Goal: Task Accomplishment & Management: Use online tool/utility

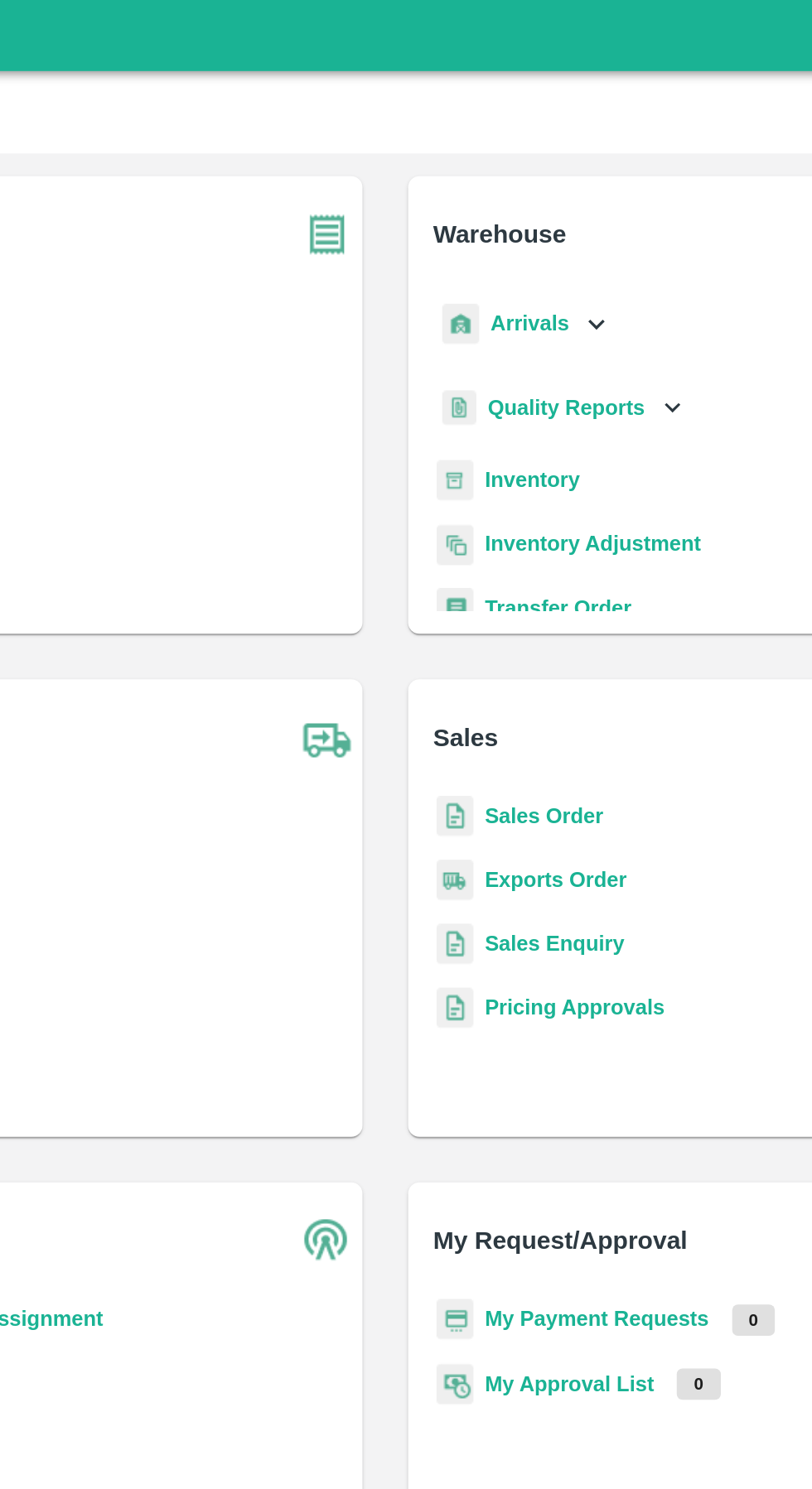
click at [497, 197] on p "Arrivals" at bounding box center [489, 189] width 45 height 18
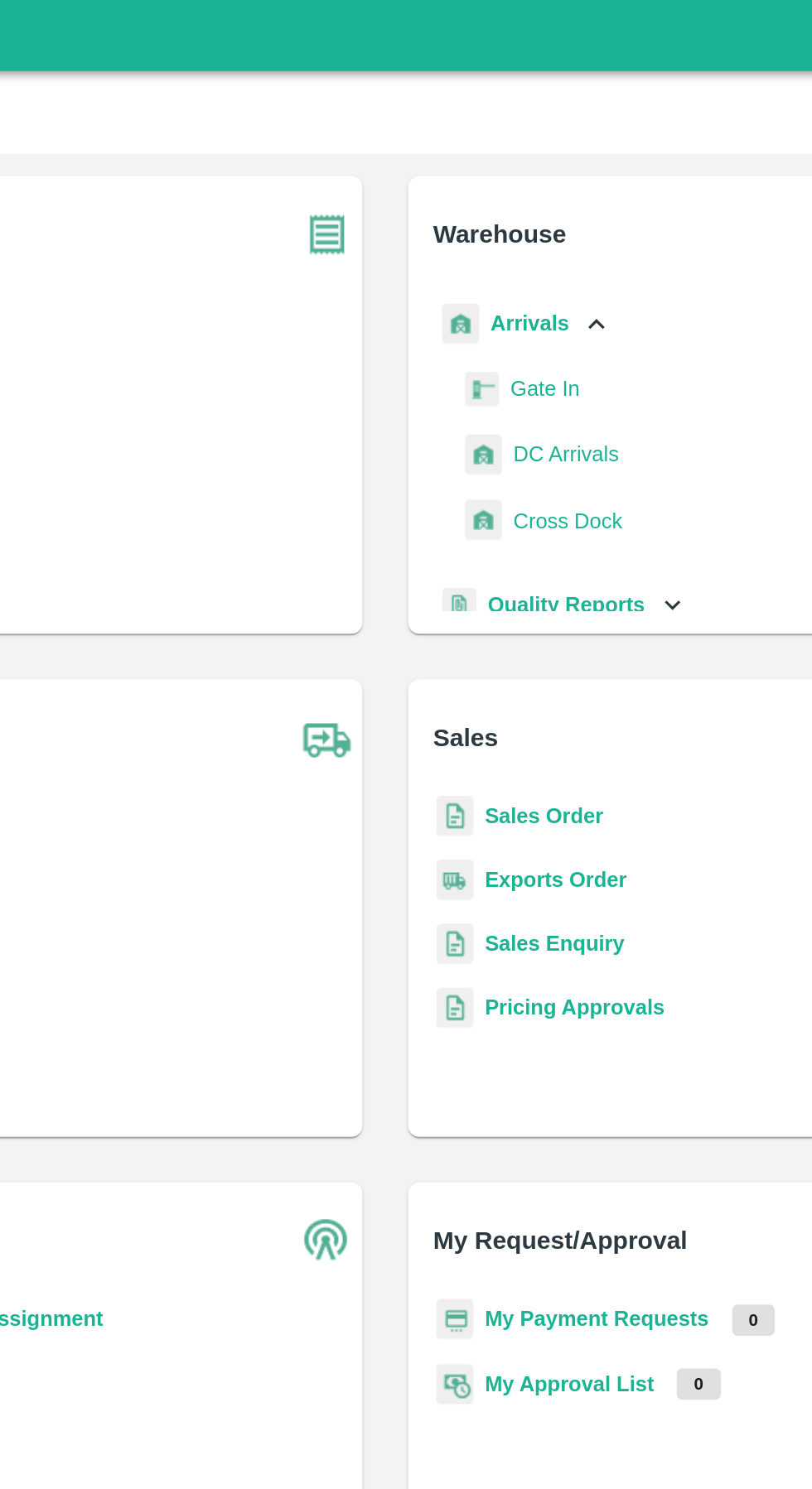
click at [519, 268] on span "DC Arrivals" at bounding box center [511, 265] width 61 height 18
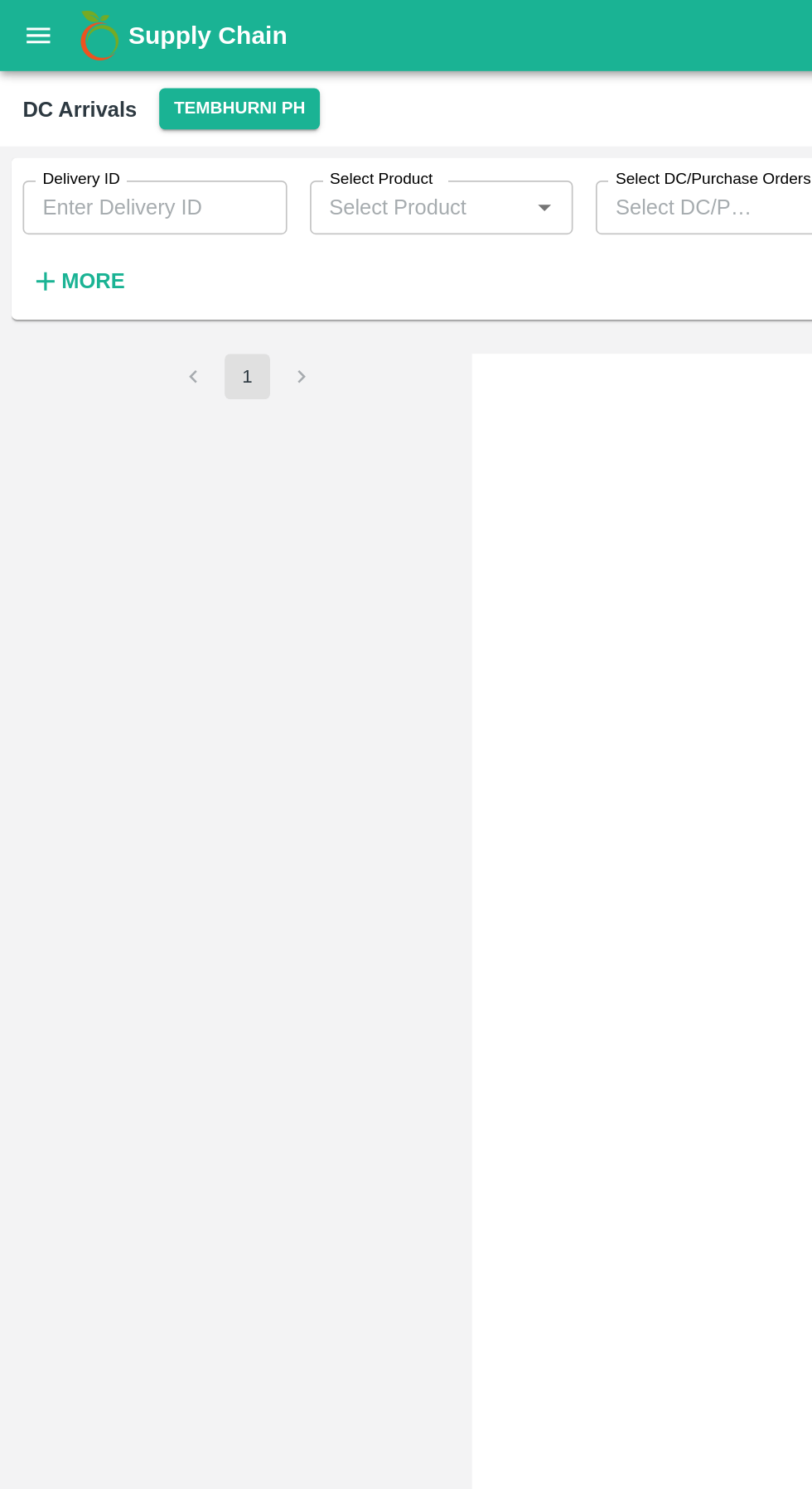
click at [148, 64] on button "Tembhurni PH" at bounding box center [139, 63] width 92 height 24
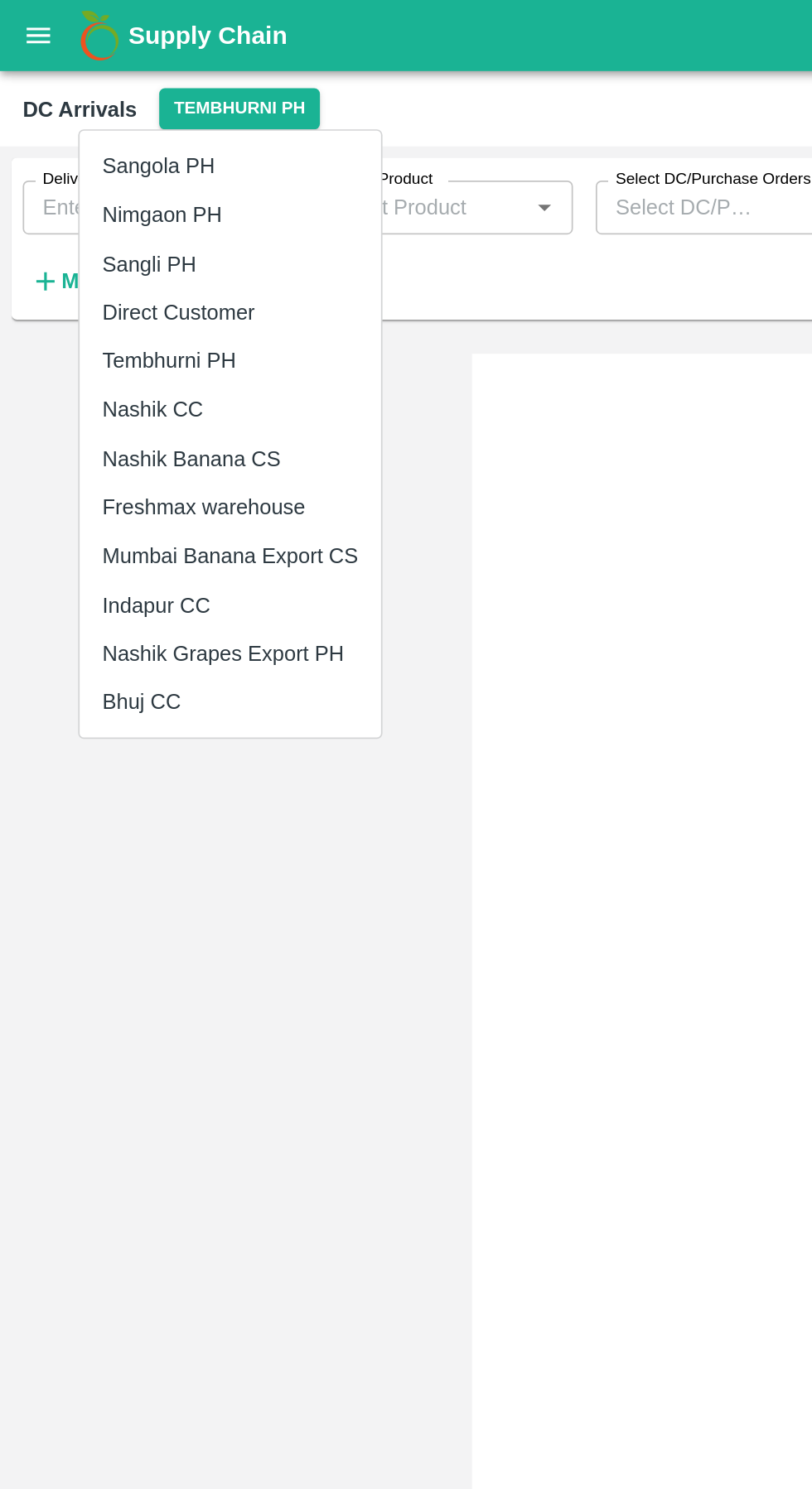
click at [91, 209] on li "Tembhurni PH" at bounding box center [133, 211] width 175 height 28
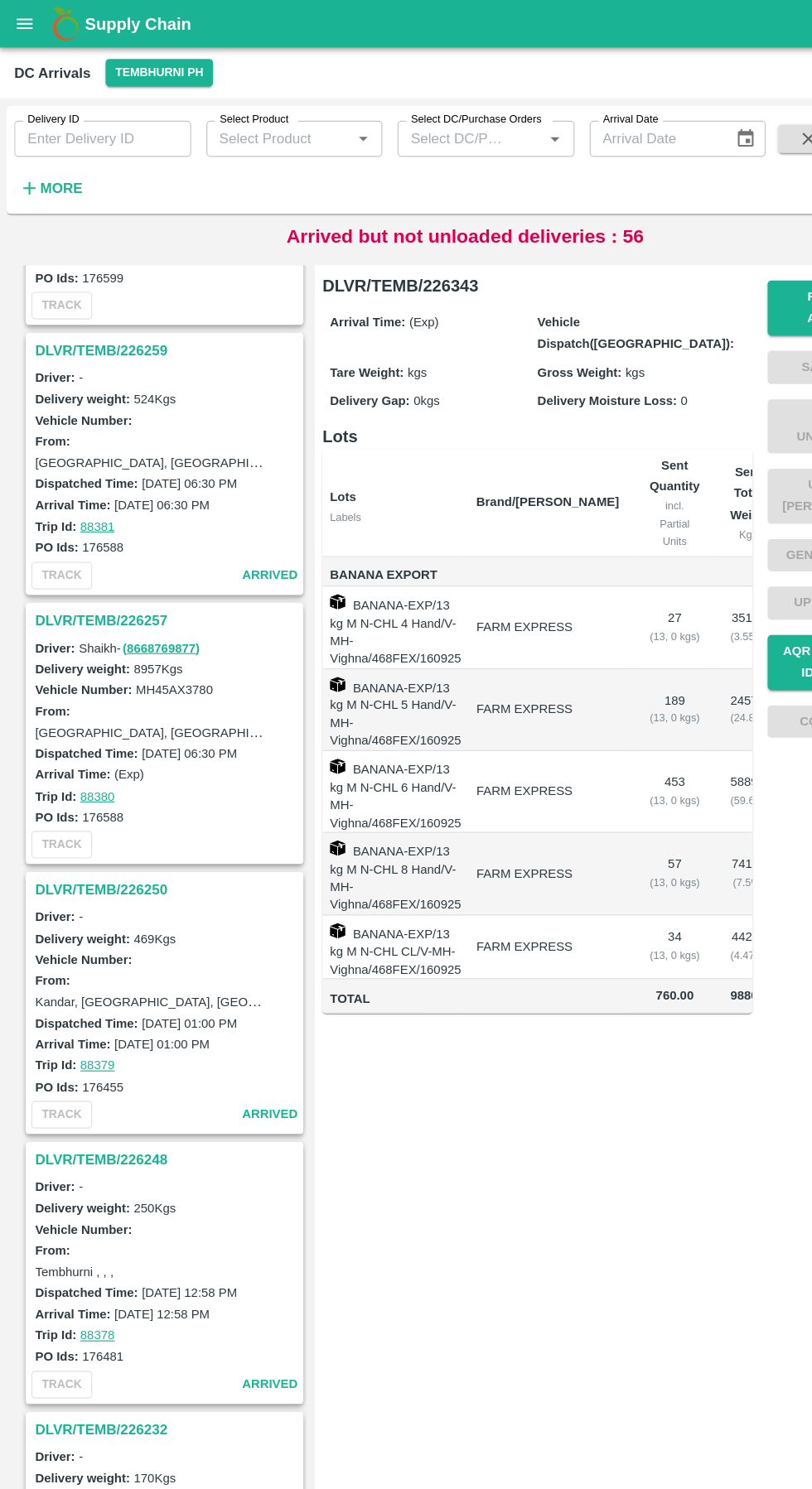
scroll to position [2300, 0]
click at [89, 535] on h3 "DLVR/TEMB/226257" at bounding box center [146, 538] width 230 height 21
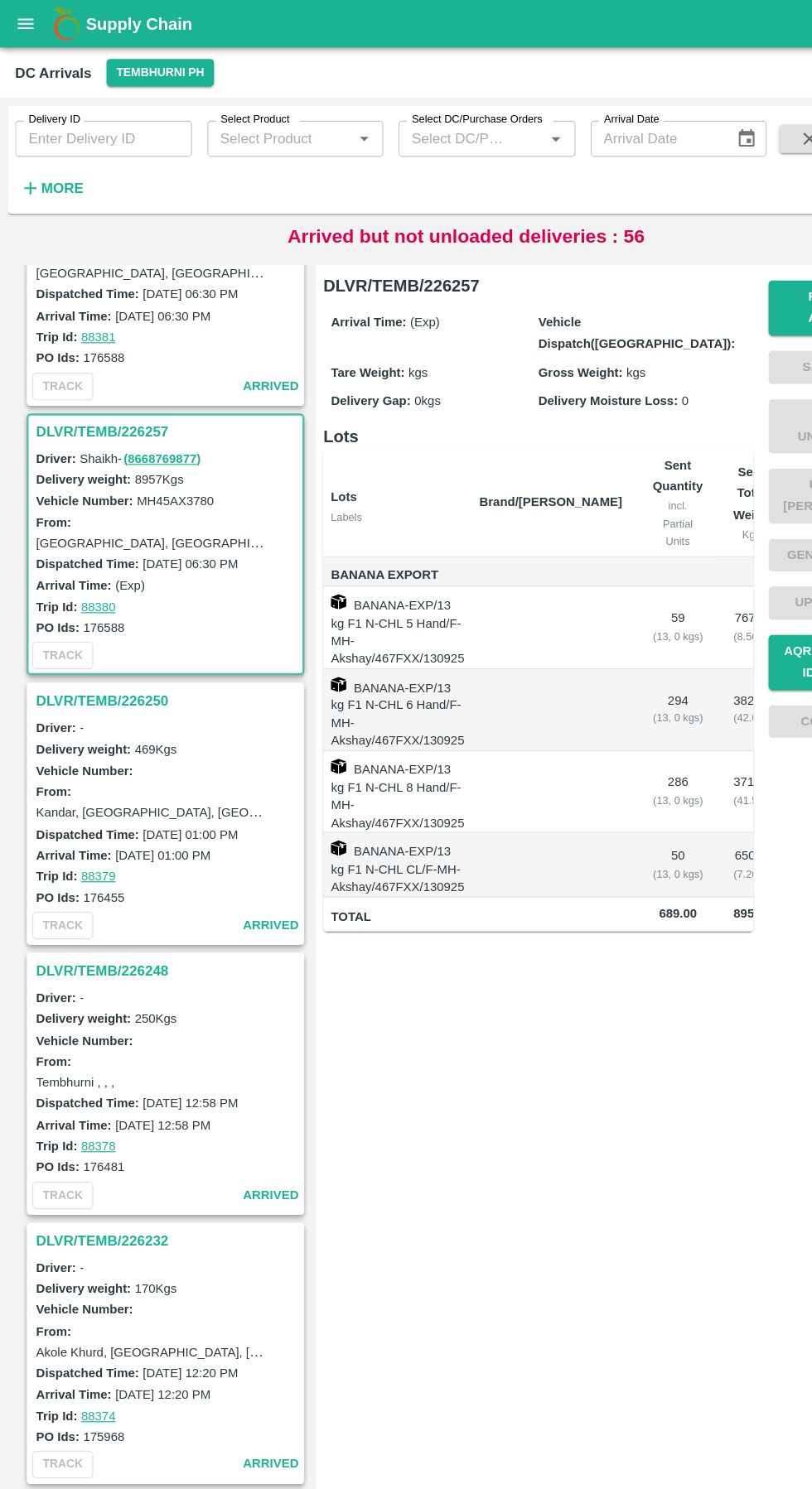
scroll to position [2512, 0]
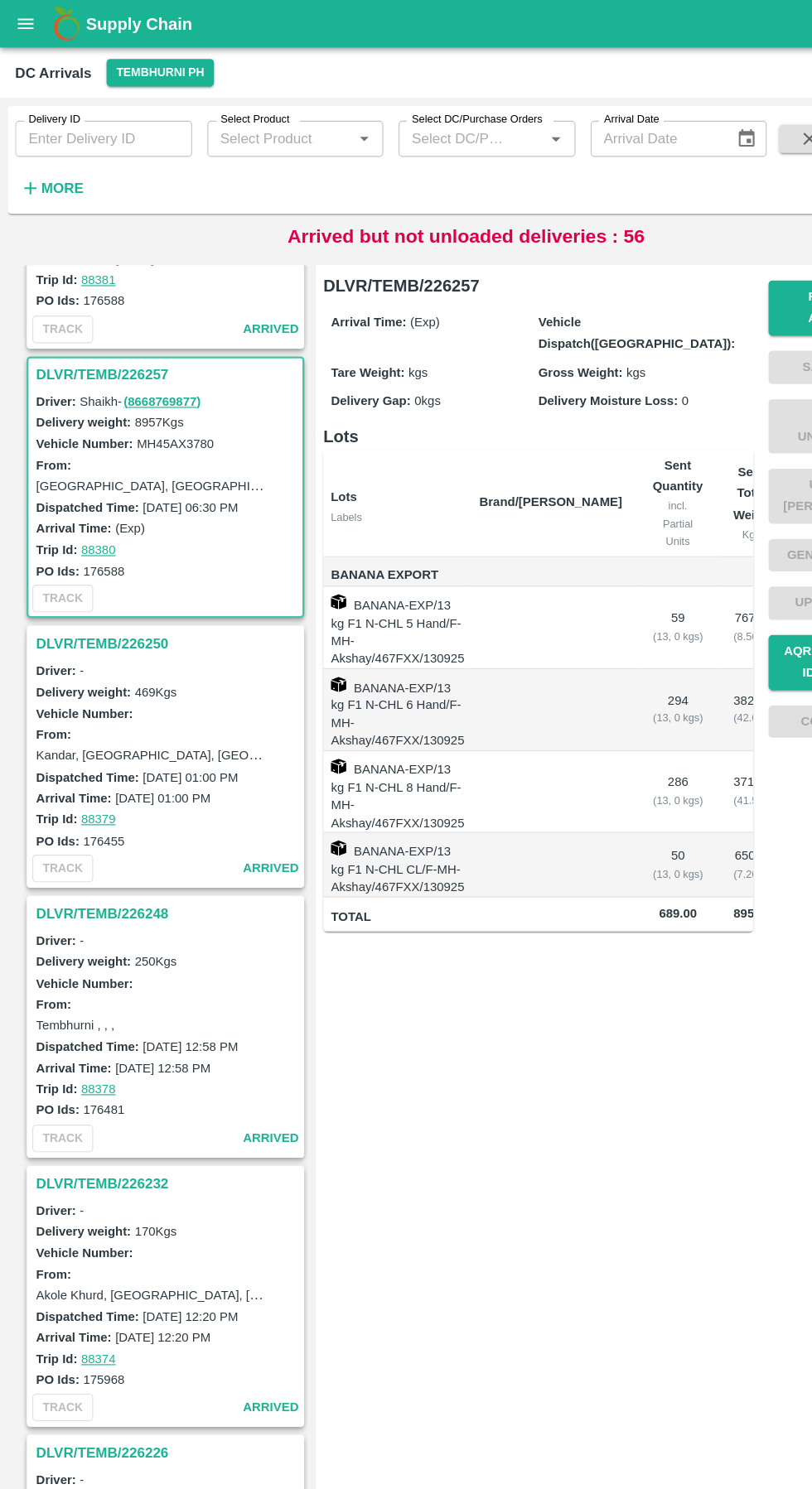
click at [116, 562] on h3 "DLVR/TEMB/226250" at bounding box center [146, 560] width 230 height 21
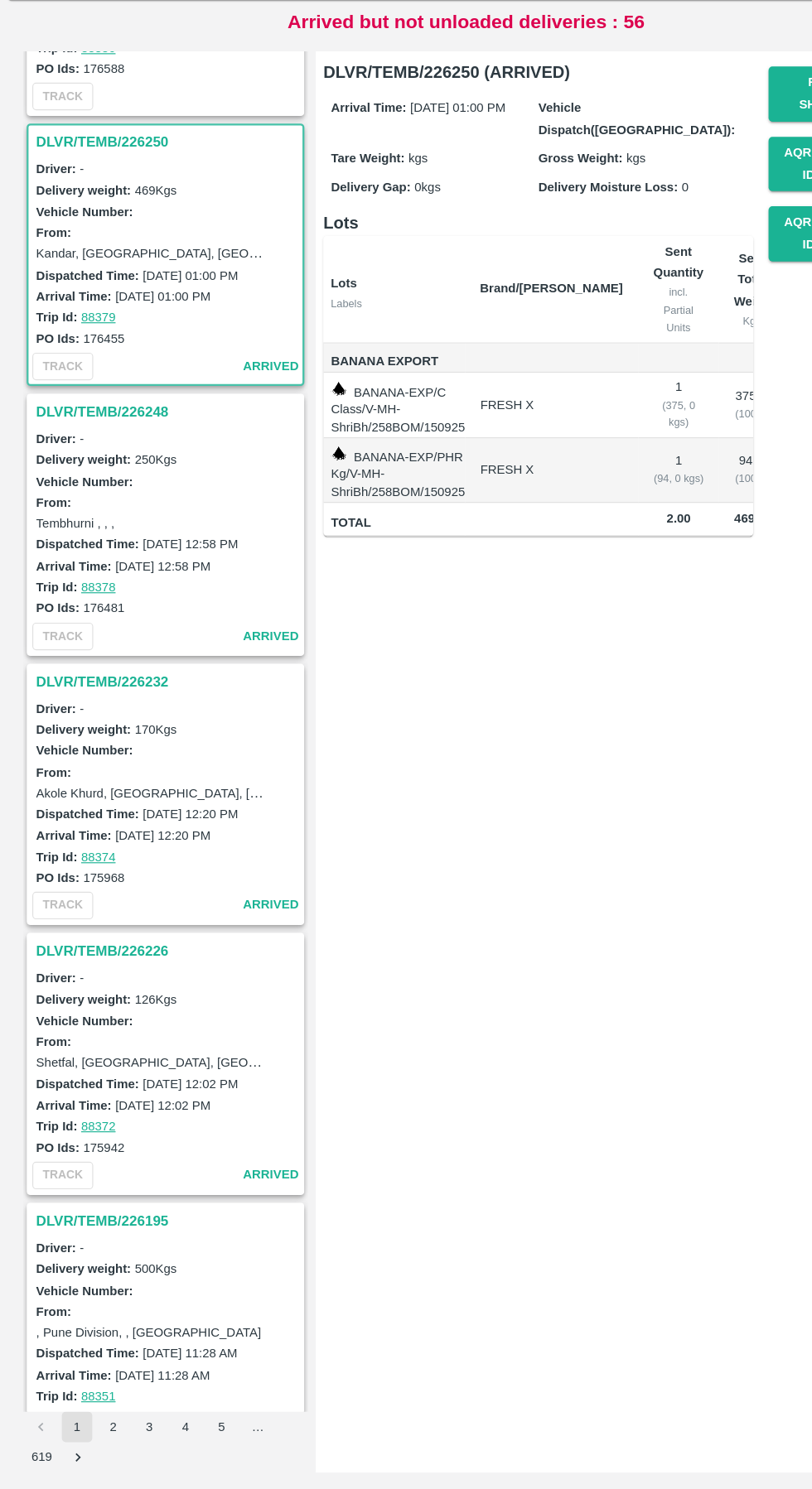
scroll to position [2826, 0]
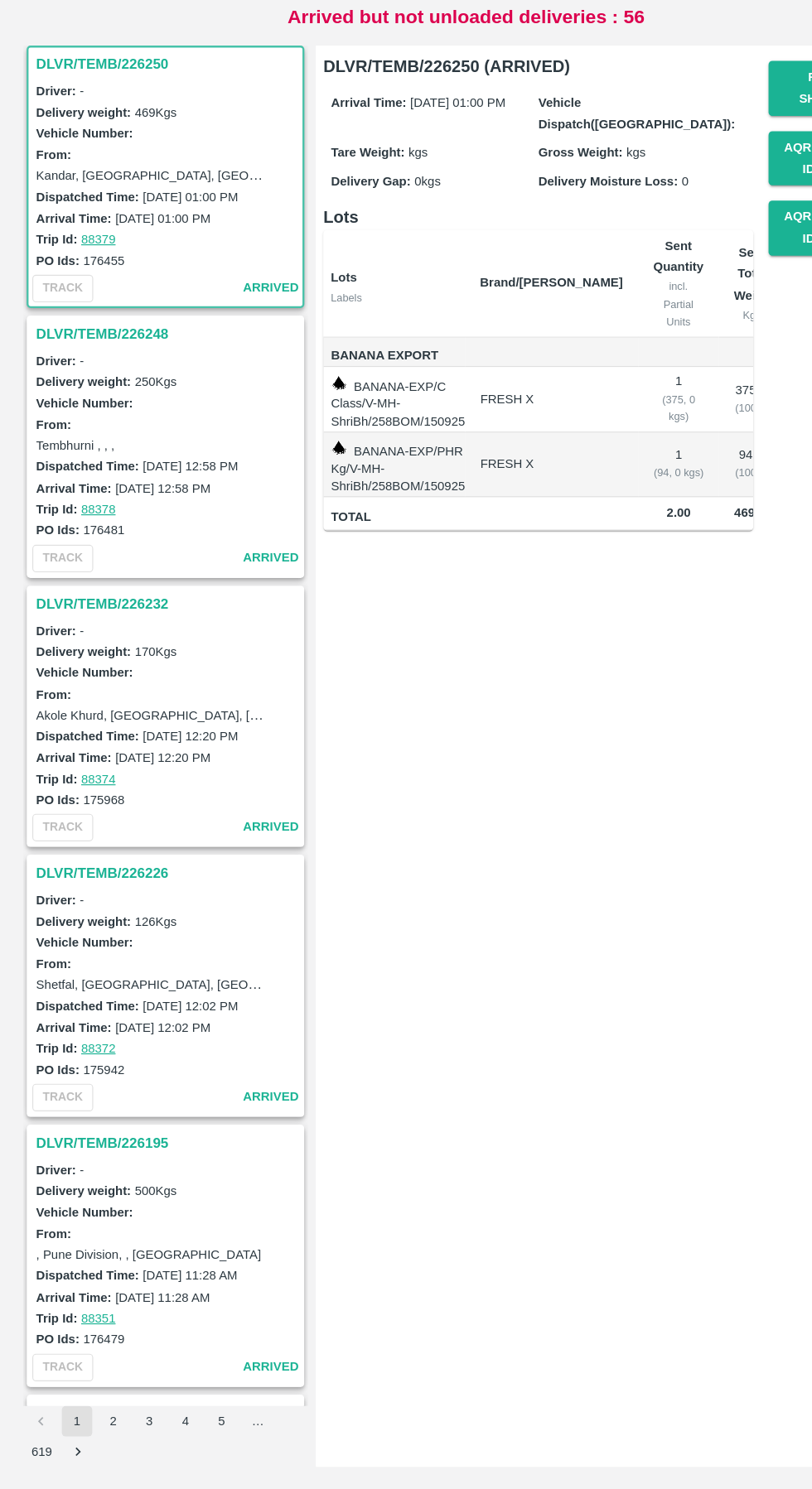
click at [97, 482] on h3 "DLVR/TEMB/226248" at bounding box center [146, 482] width 230 height 21
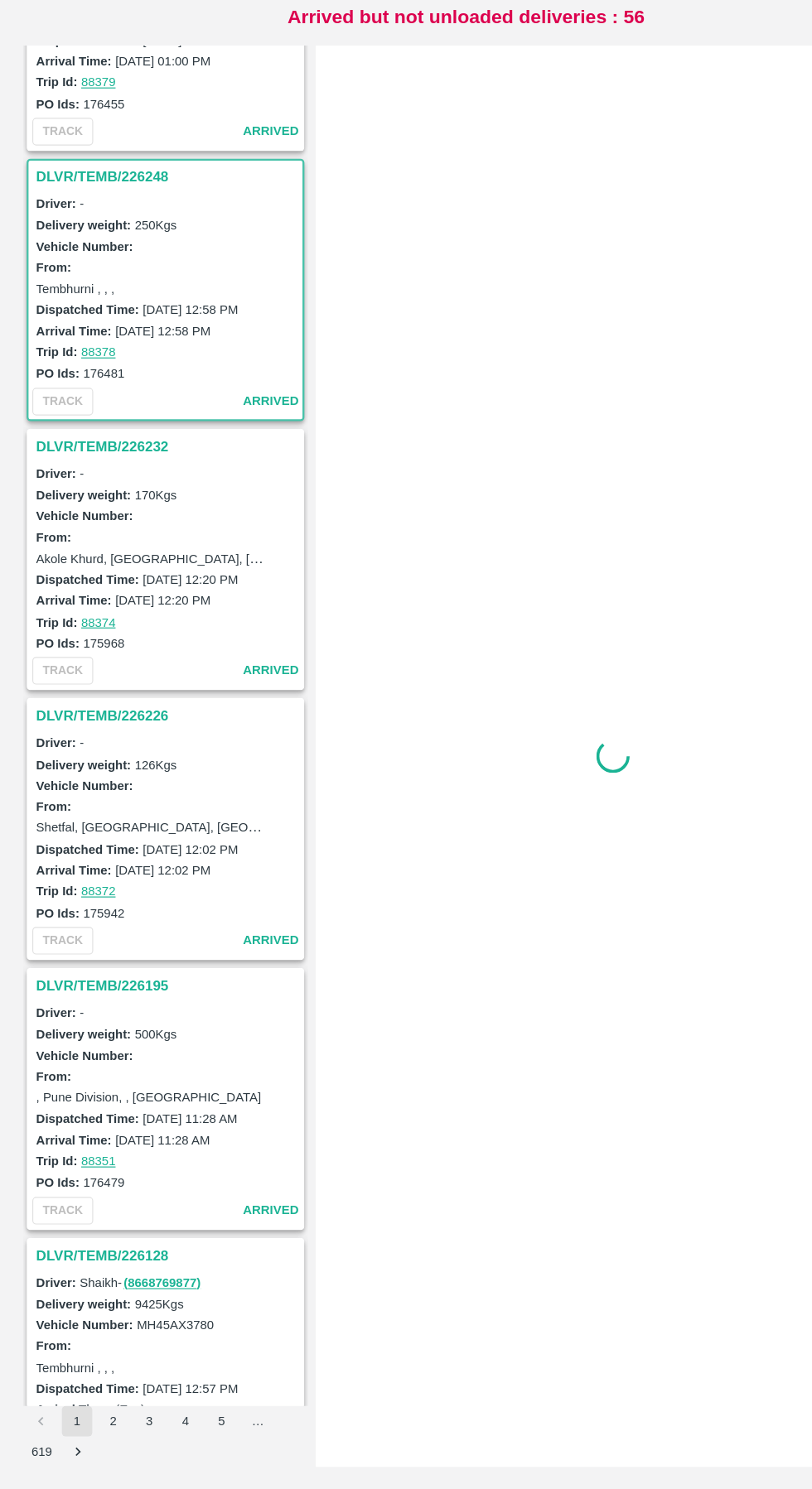
scroll to position [3062, 0]
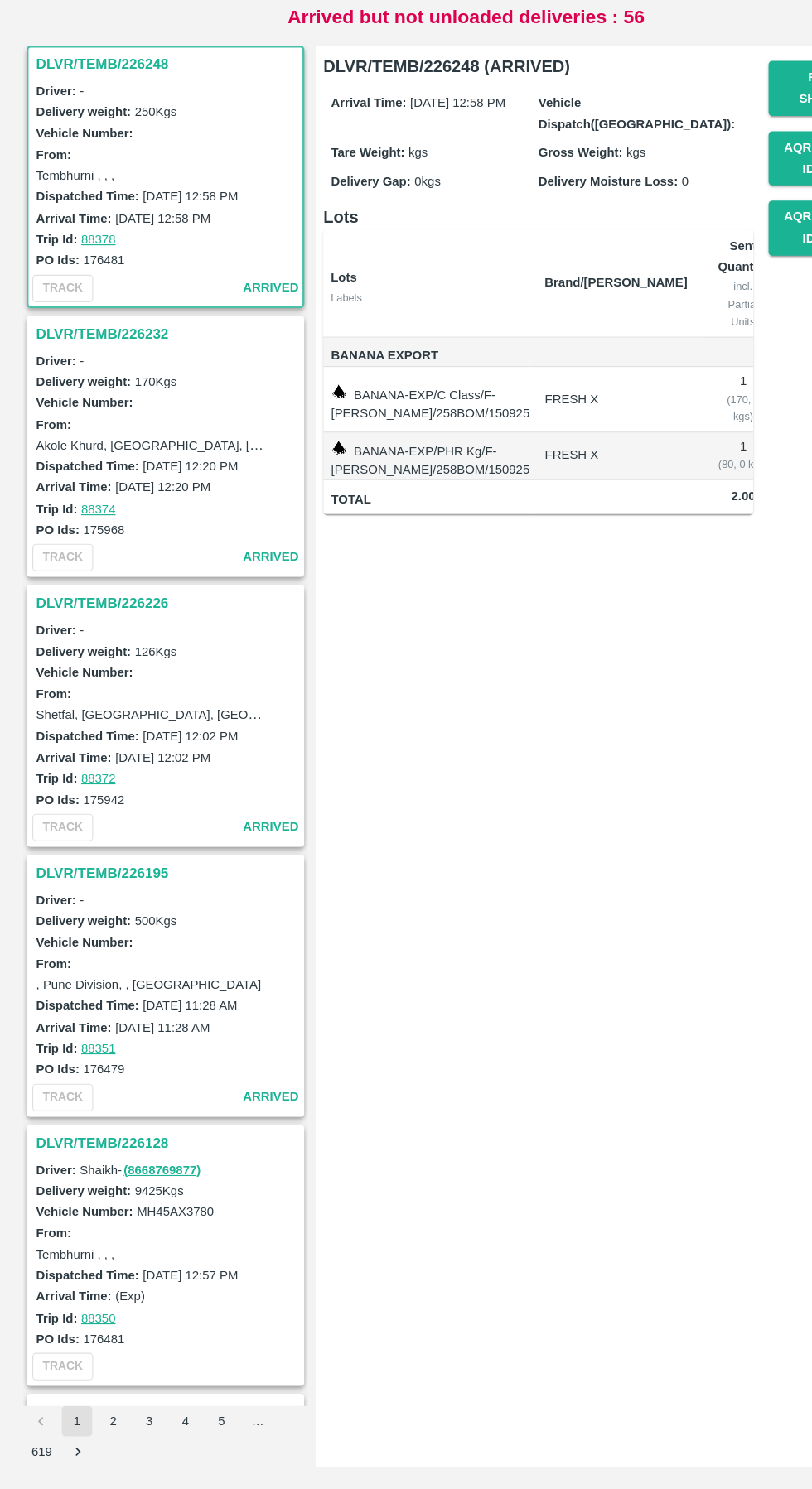
click at [79, 489] on h3 "DLVR/TEMB/226232" at bounding box center [146, 482] width 230 height 21
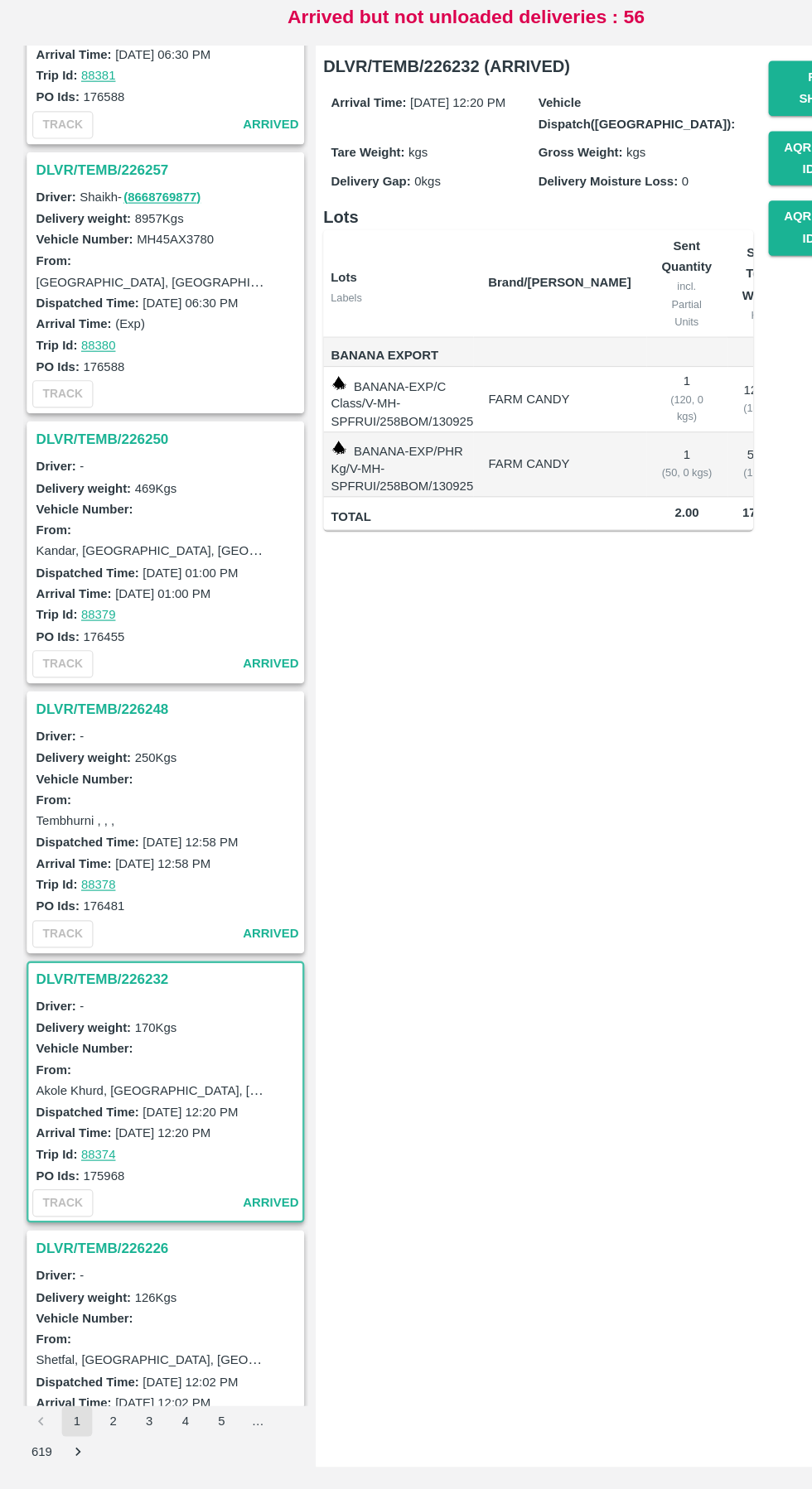
scroll to position [2426, 0]
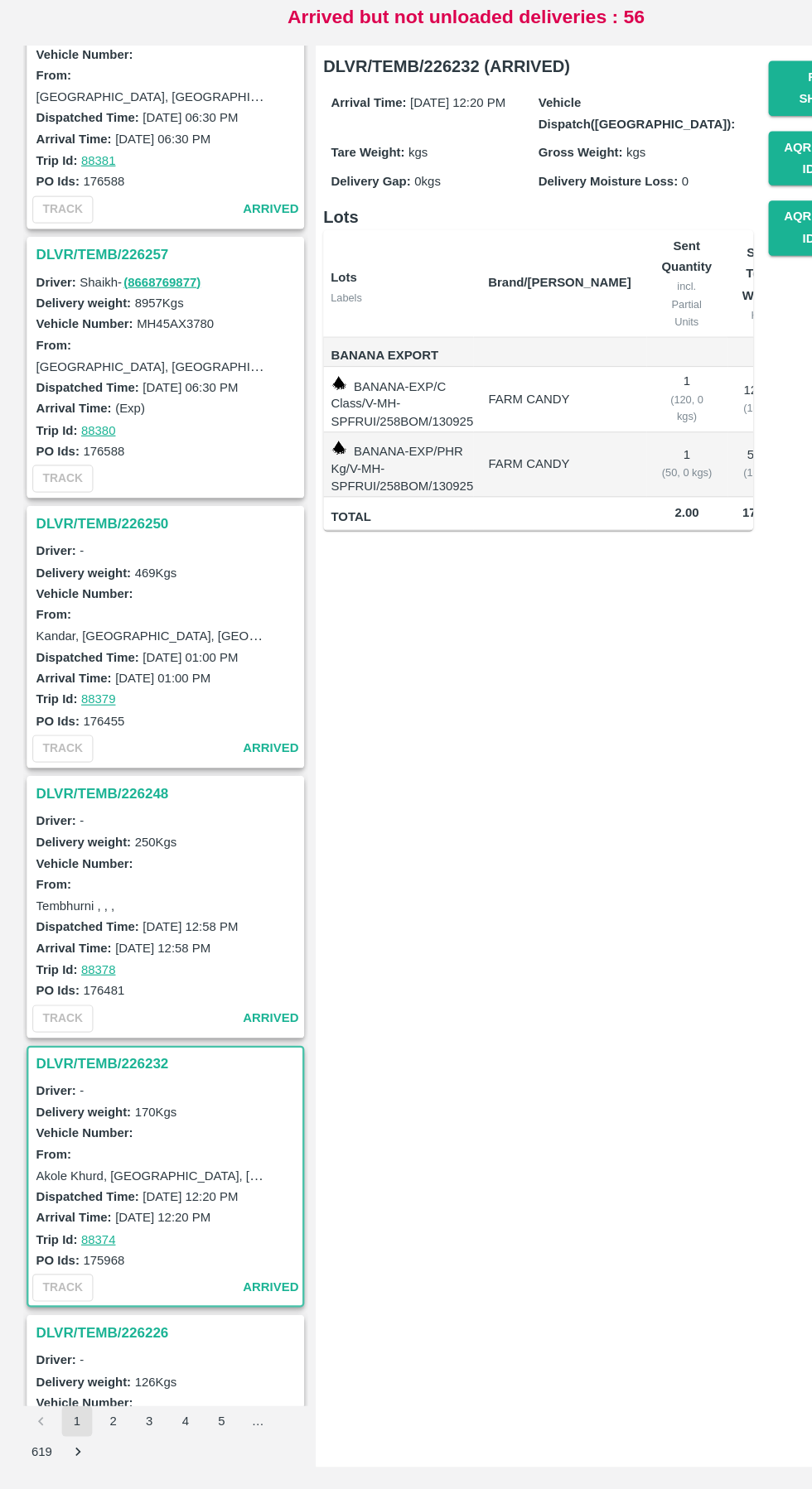
click at [89, 648] on h3 "DLVR/TEMB/226250" at bounding box center [146, 648] width 230 height 21
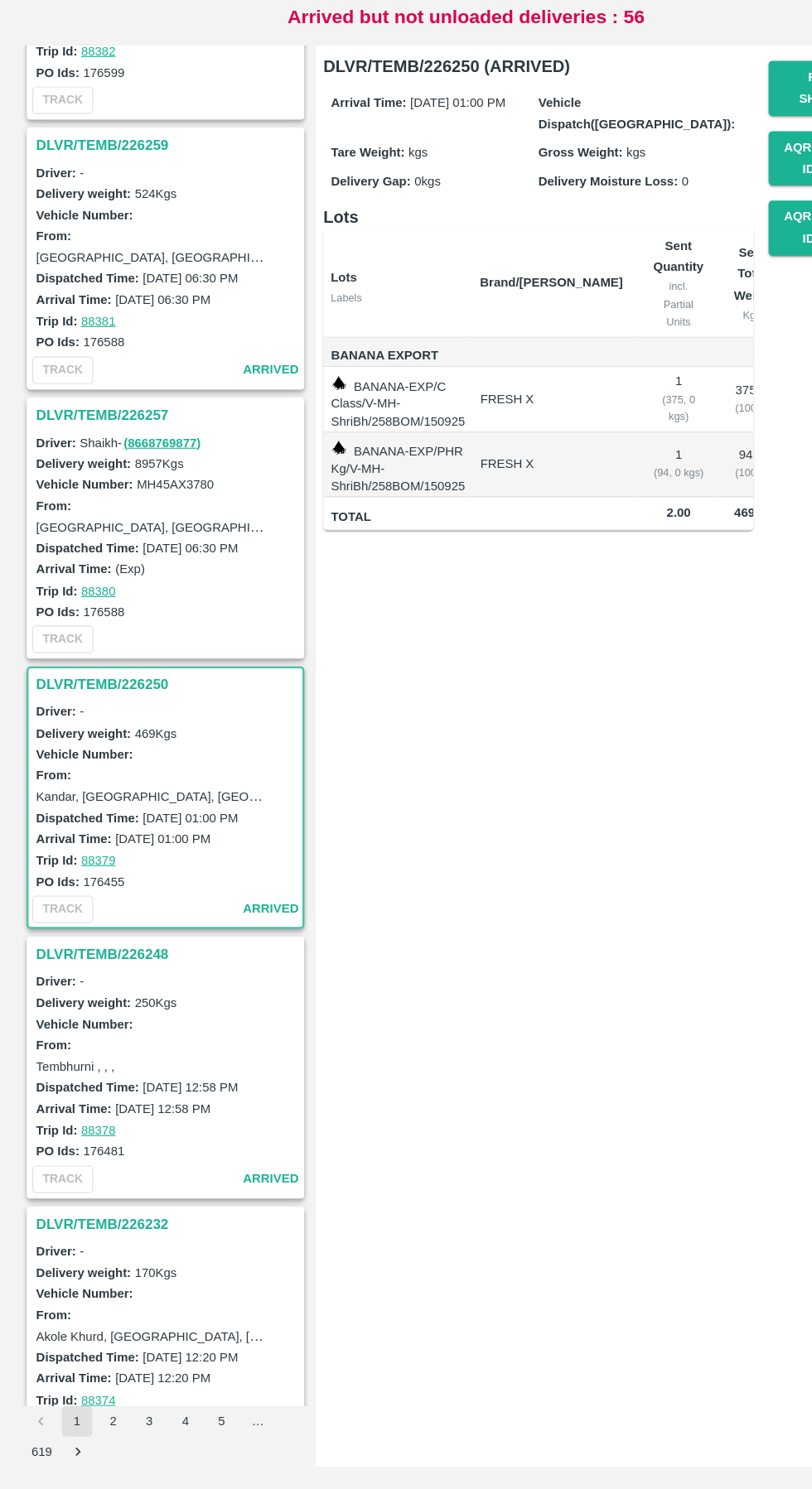
scroll to position [2257, 0]
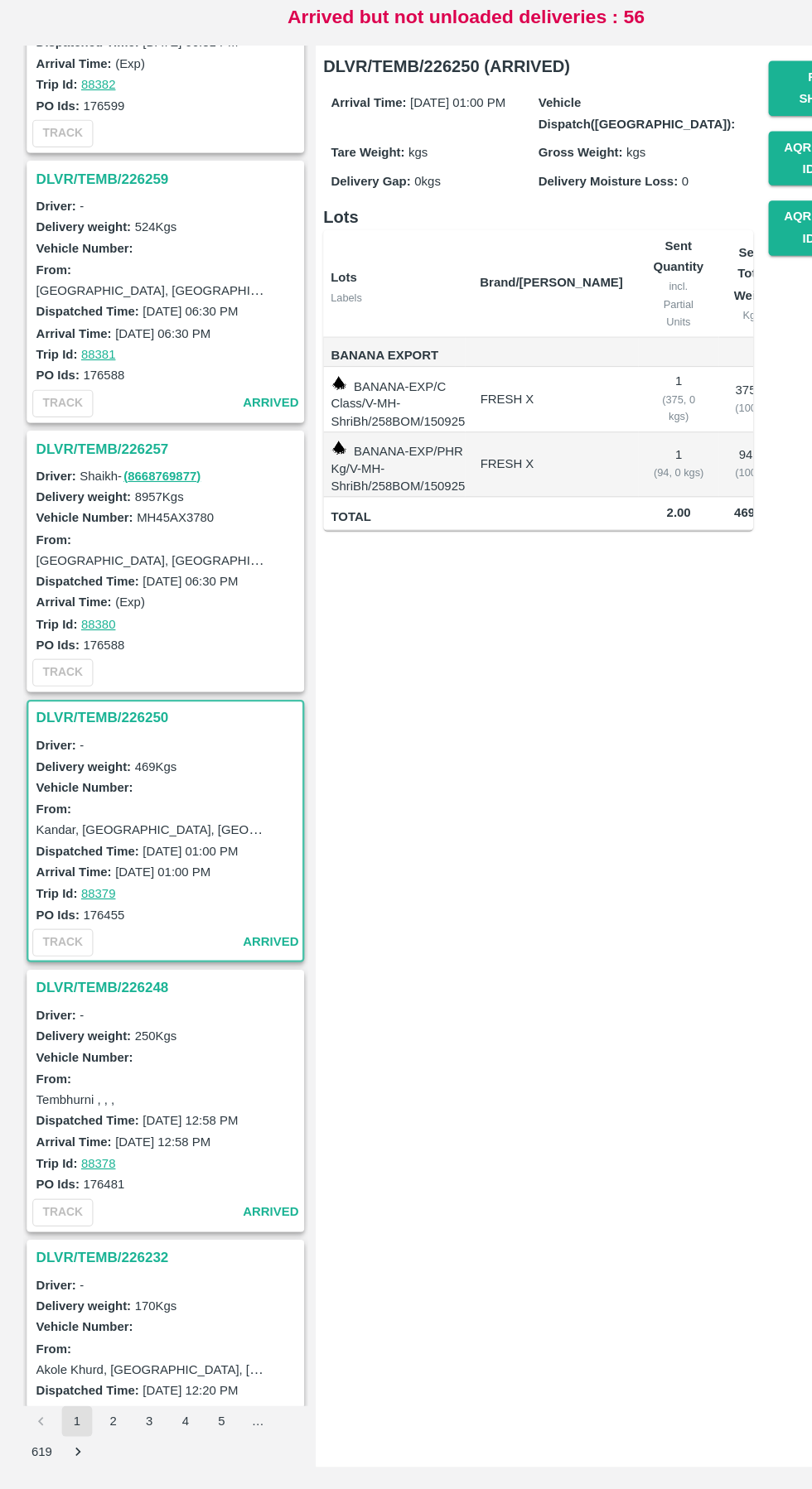
click at [86, 578] on h3 "DLVR/TEMB/226257" at bounding box center [146, 583] width 230 height 21
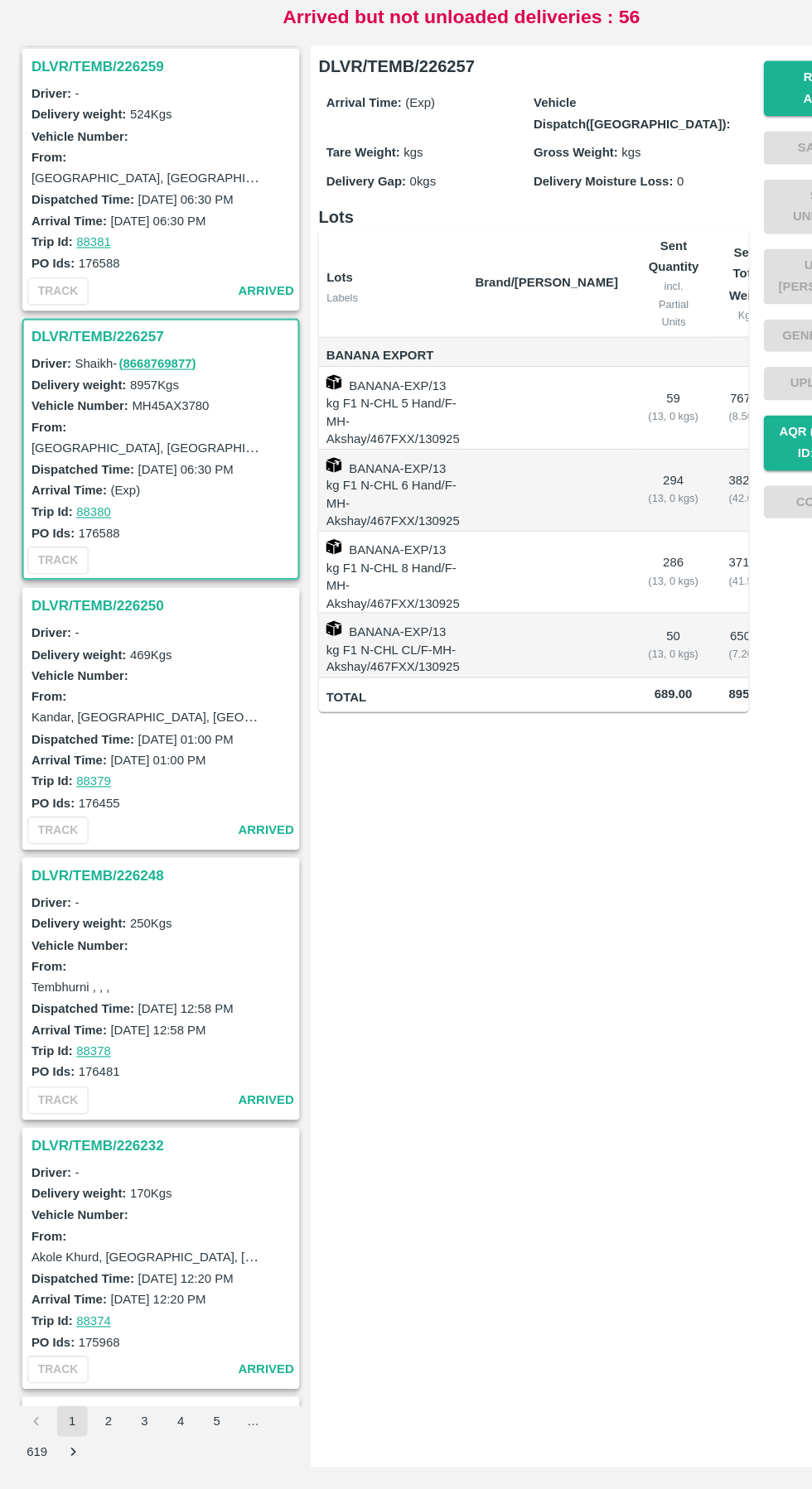
scroll to position [2352, 0]
click at [88, 722] on h3 "DLVR/TEMB/226250" at bounding box center [146, 721] width 230 height 21
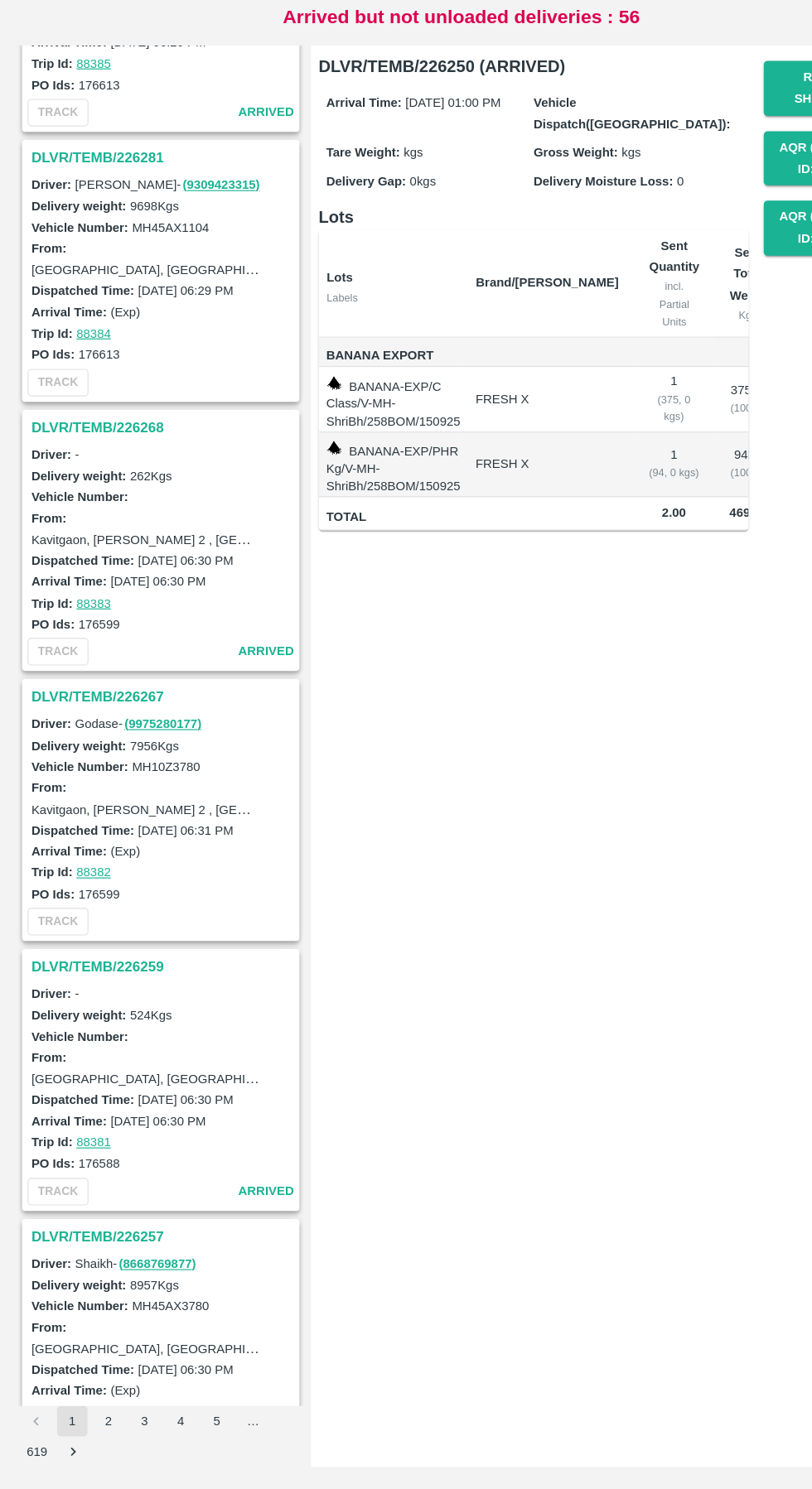
scroll to position [1364, 0]
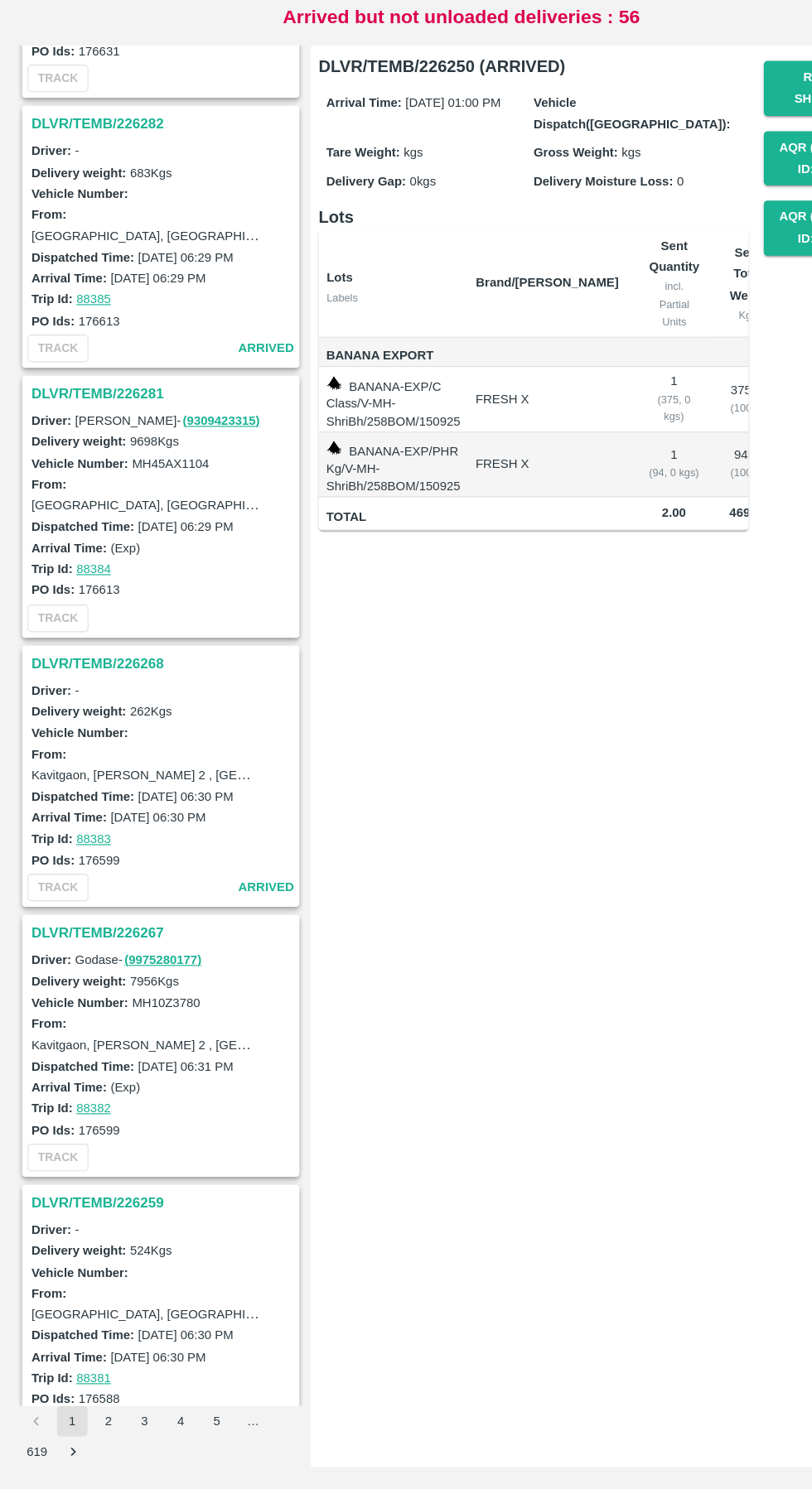
click at [78, 535] on h3 "DLVR/TEMB/226281" at bounding box center [146, 535] width 230 height 21
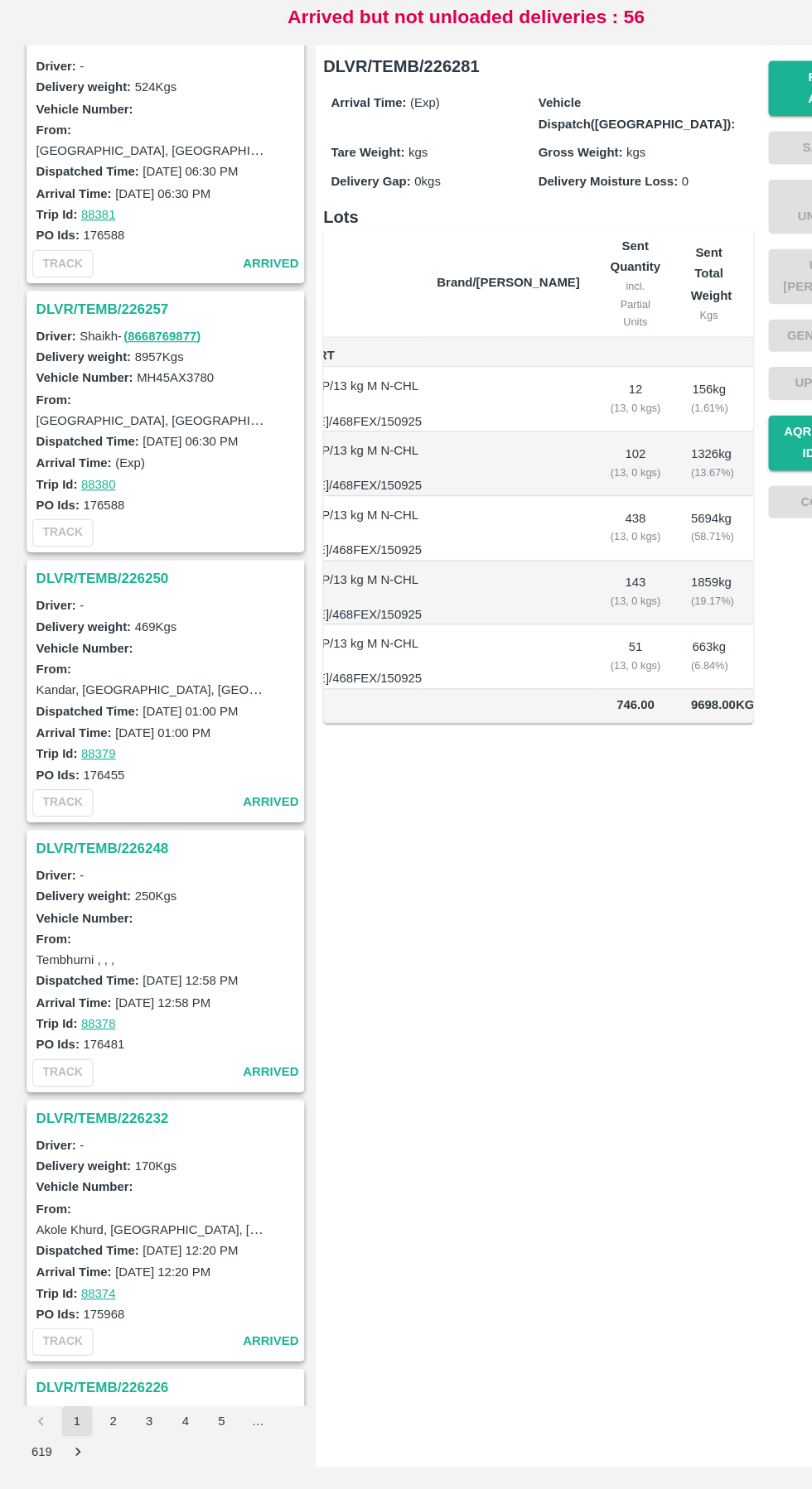
scroll to position [2440, 0]
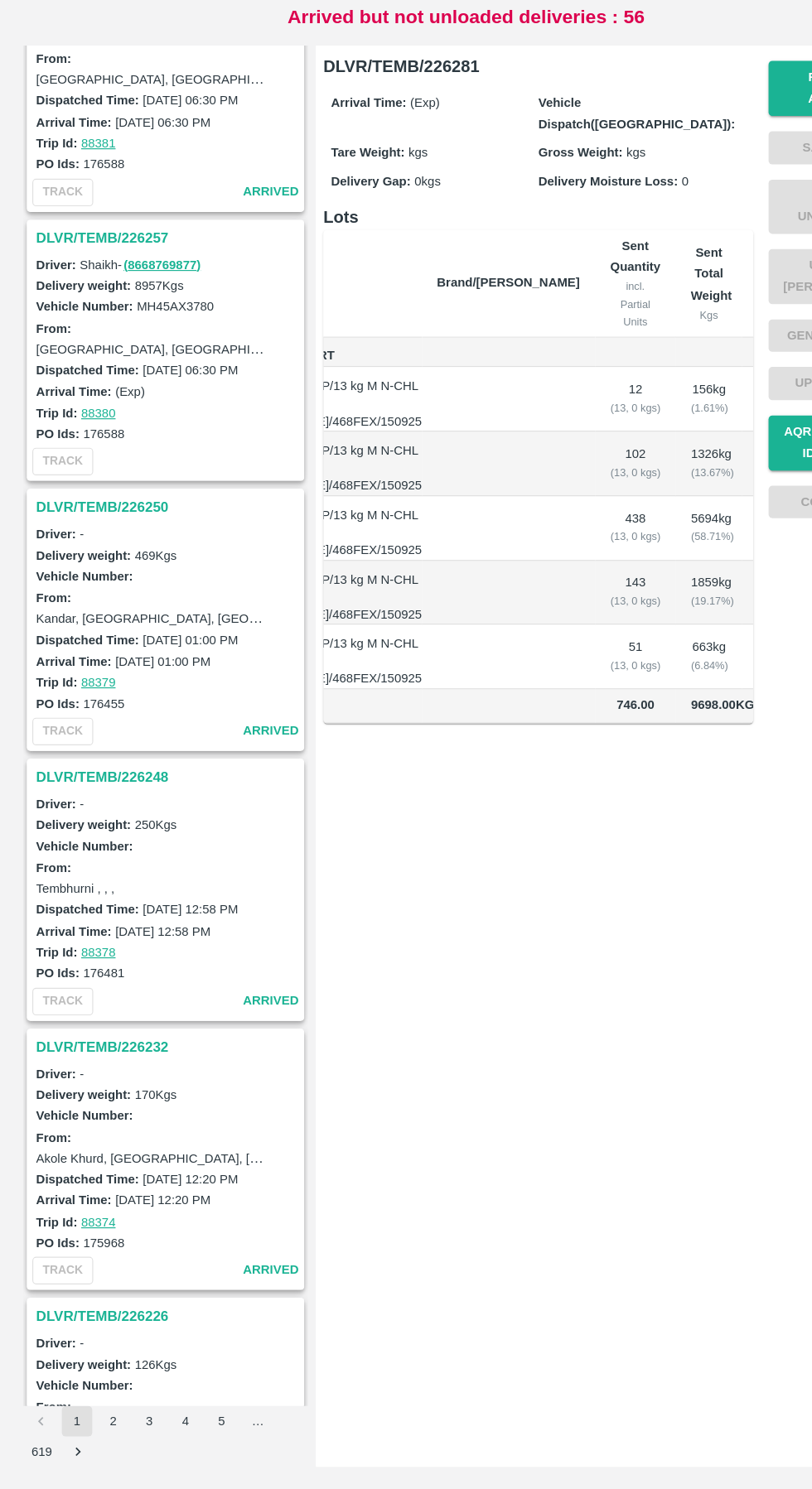
click at [109, 634] on h3 "DLVR/TEMB/226250" at bounding box center [146, 632] width 230 height 21
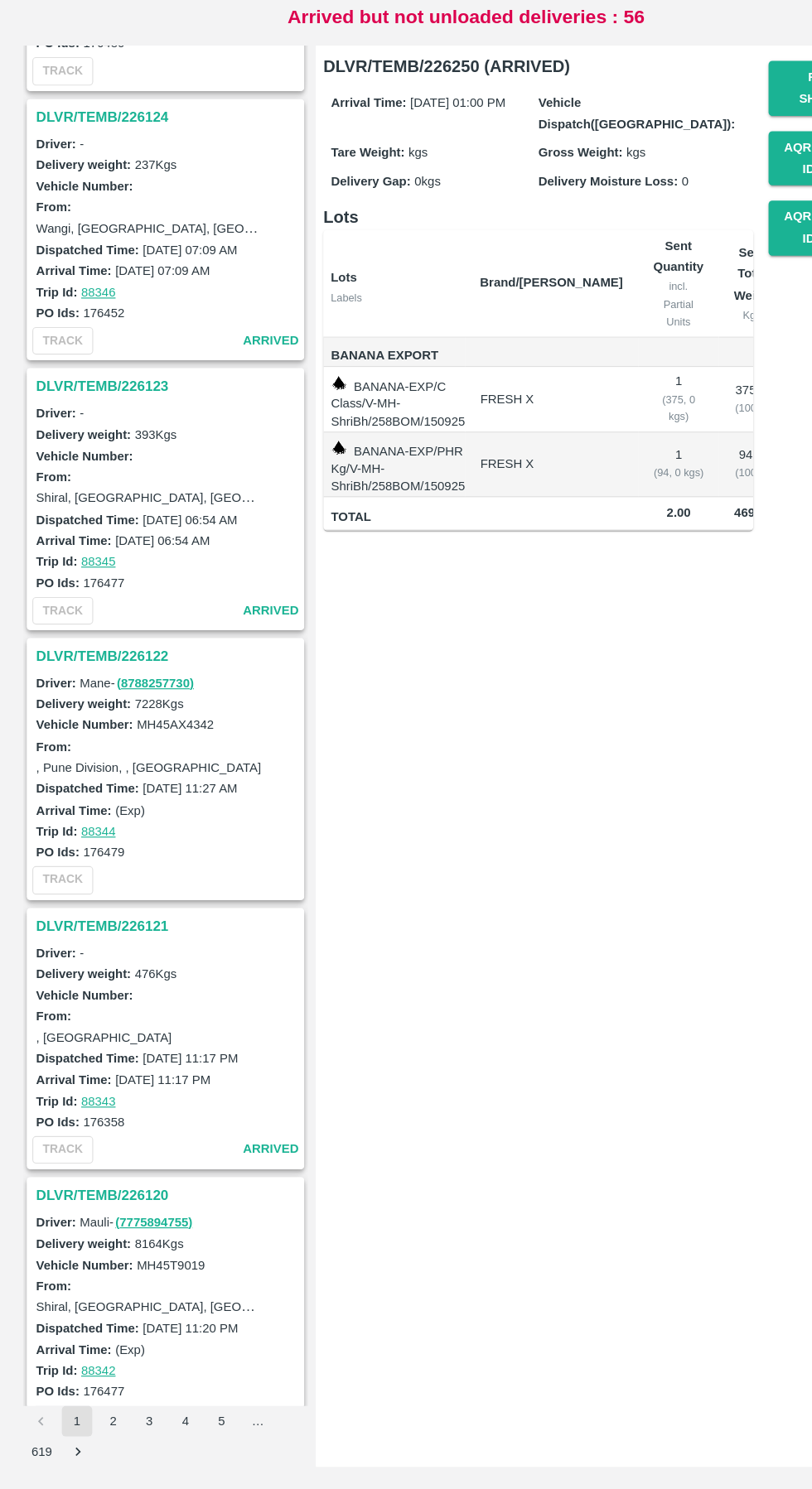
scroll to position [4696, 0]
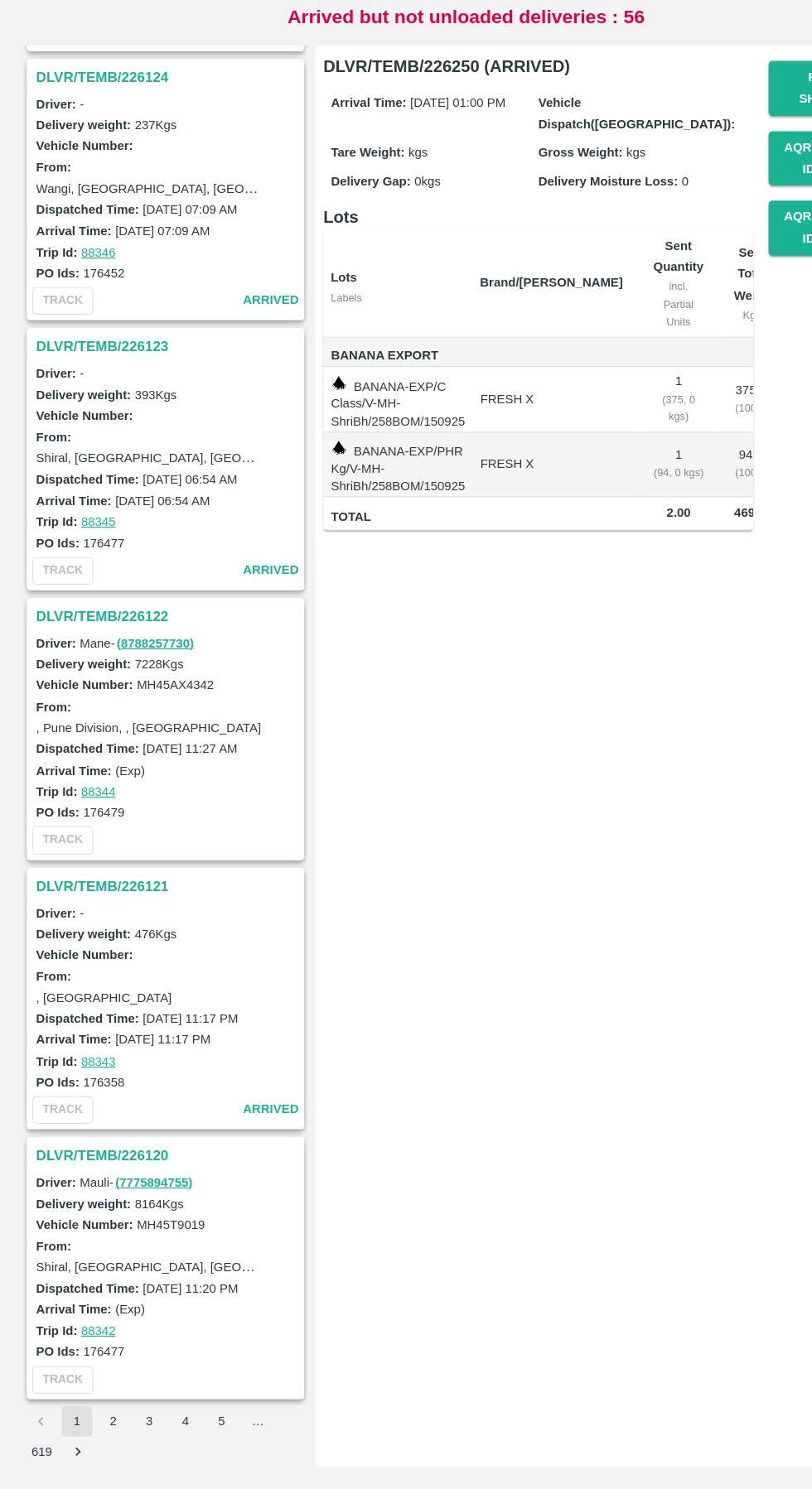
click at [96, 724] on h3 "DLVR/TEMB/226122" at bounding box center [146, 728] width 230 height 21
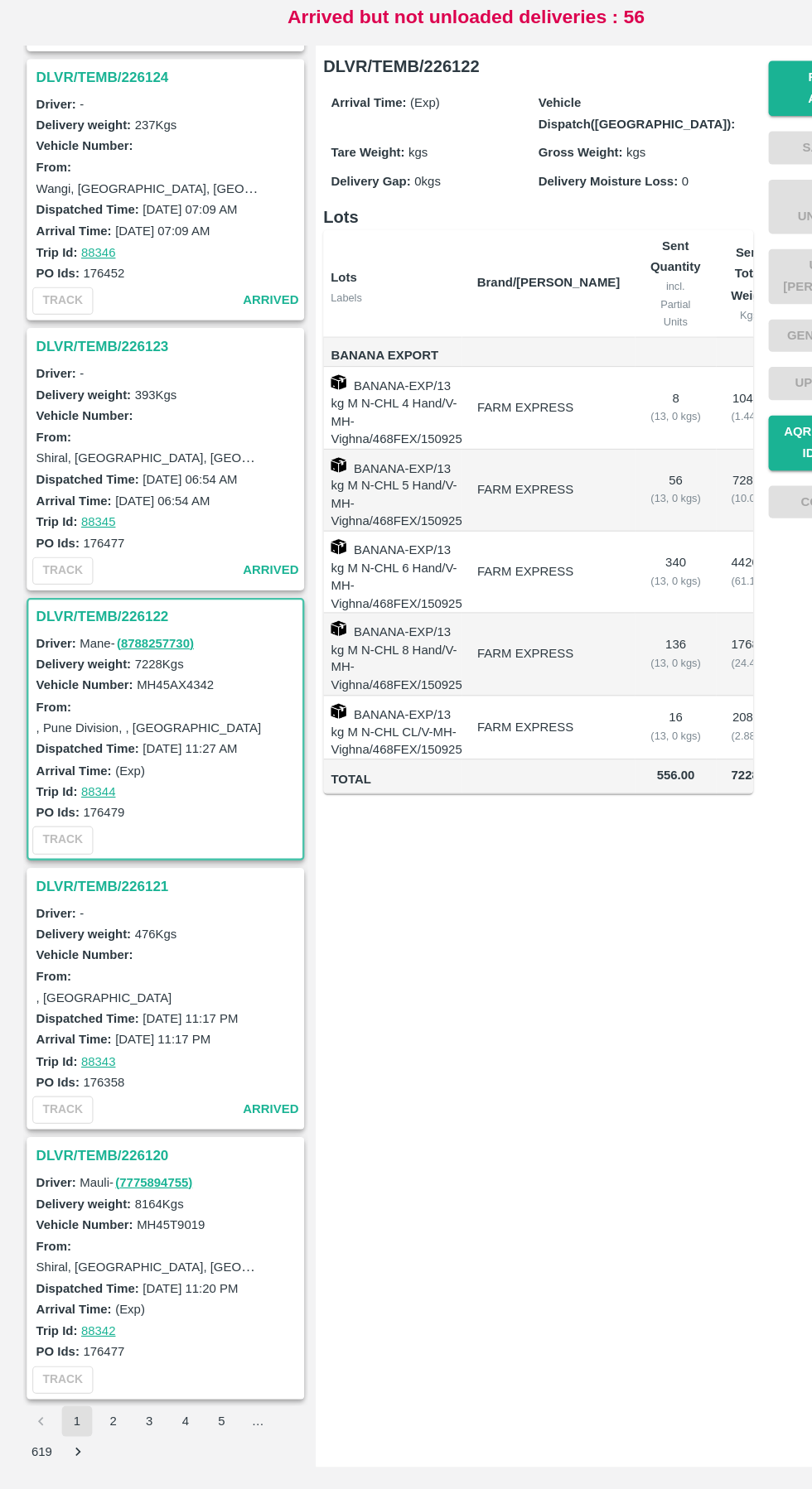
click at [94, 1192] on h3 "DLVR/TEMB/226120" at bounding box center [146, 1197] width 230 height 21
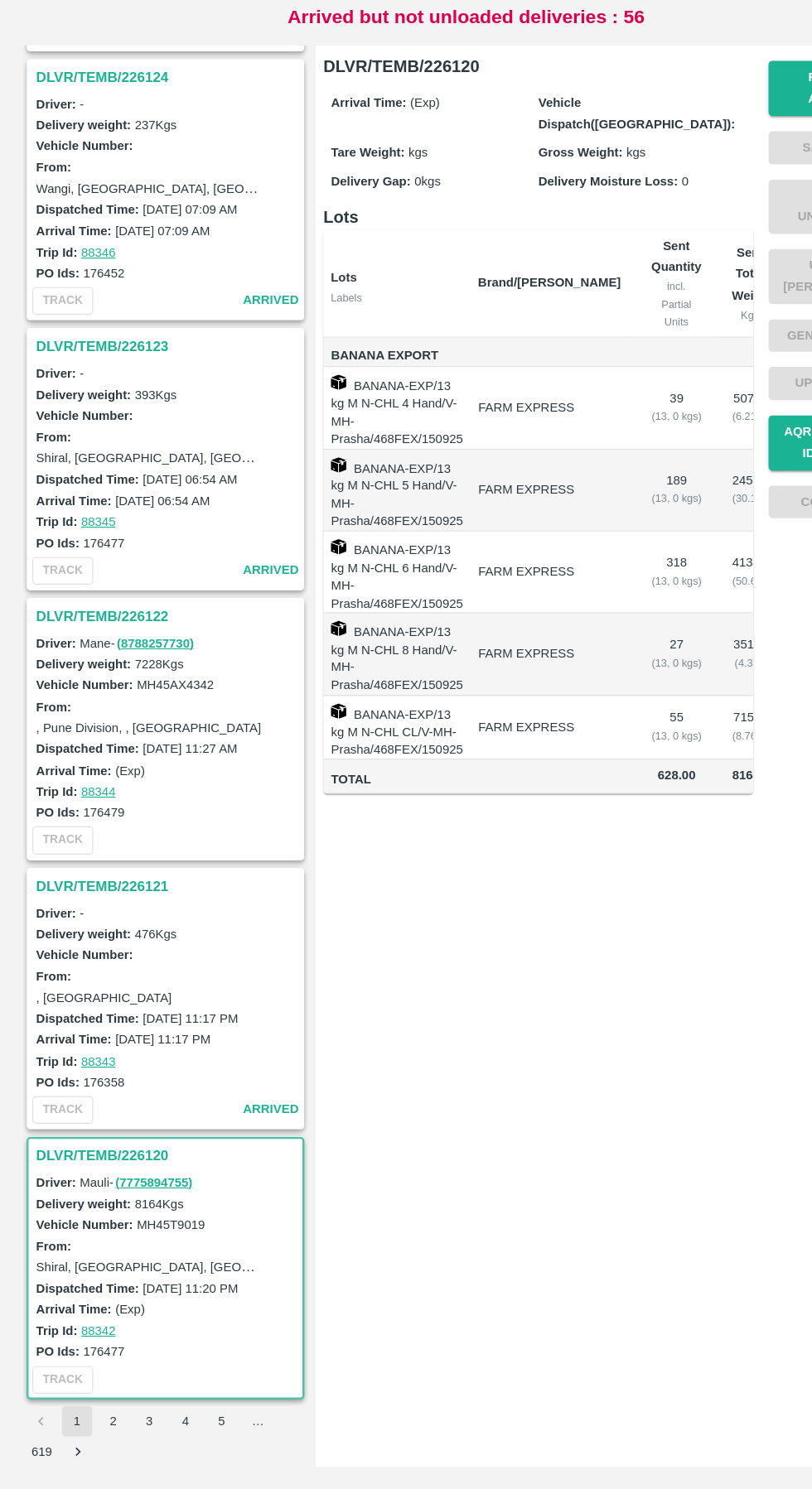
click at [99, 1429] on button "2" at bounding box center [99, 1429] width 27 height 27
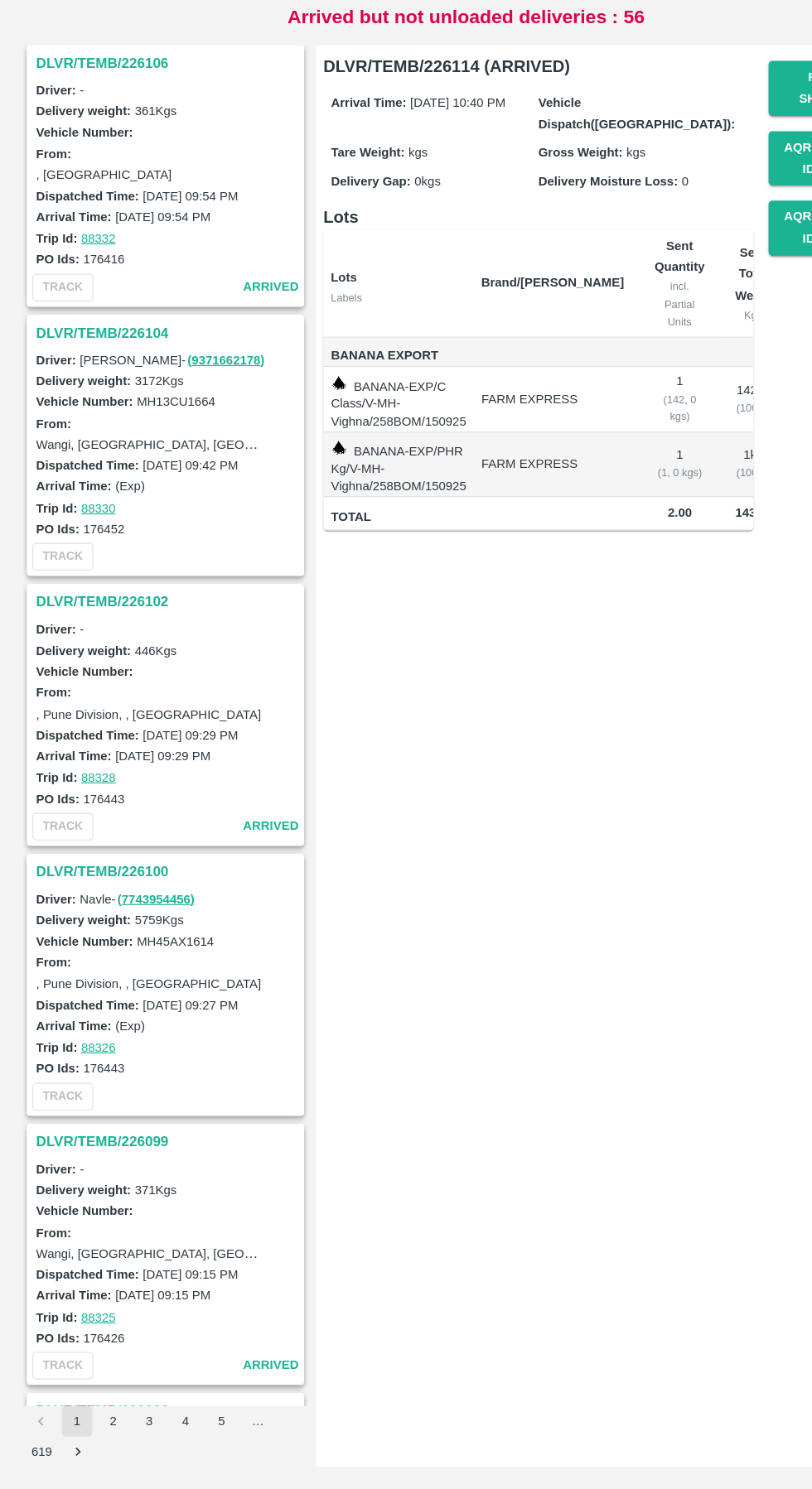
scroll to position [236, 0]
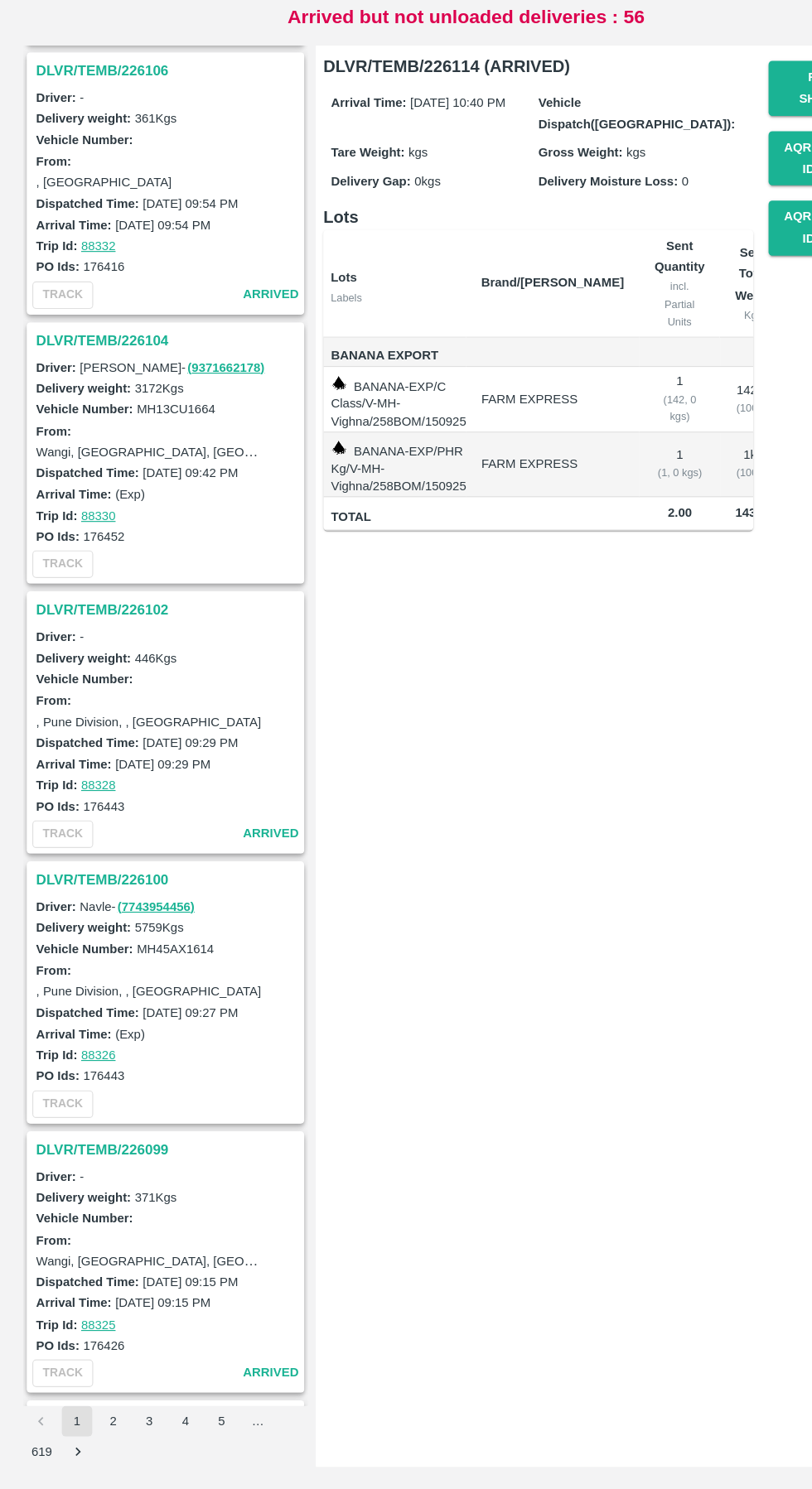
click at [112, 487] on h3 "DLVR/TEMB/226104" at bounding box center [146, 487] width 230 height 21
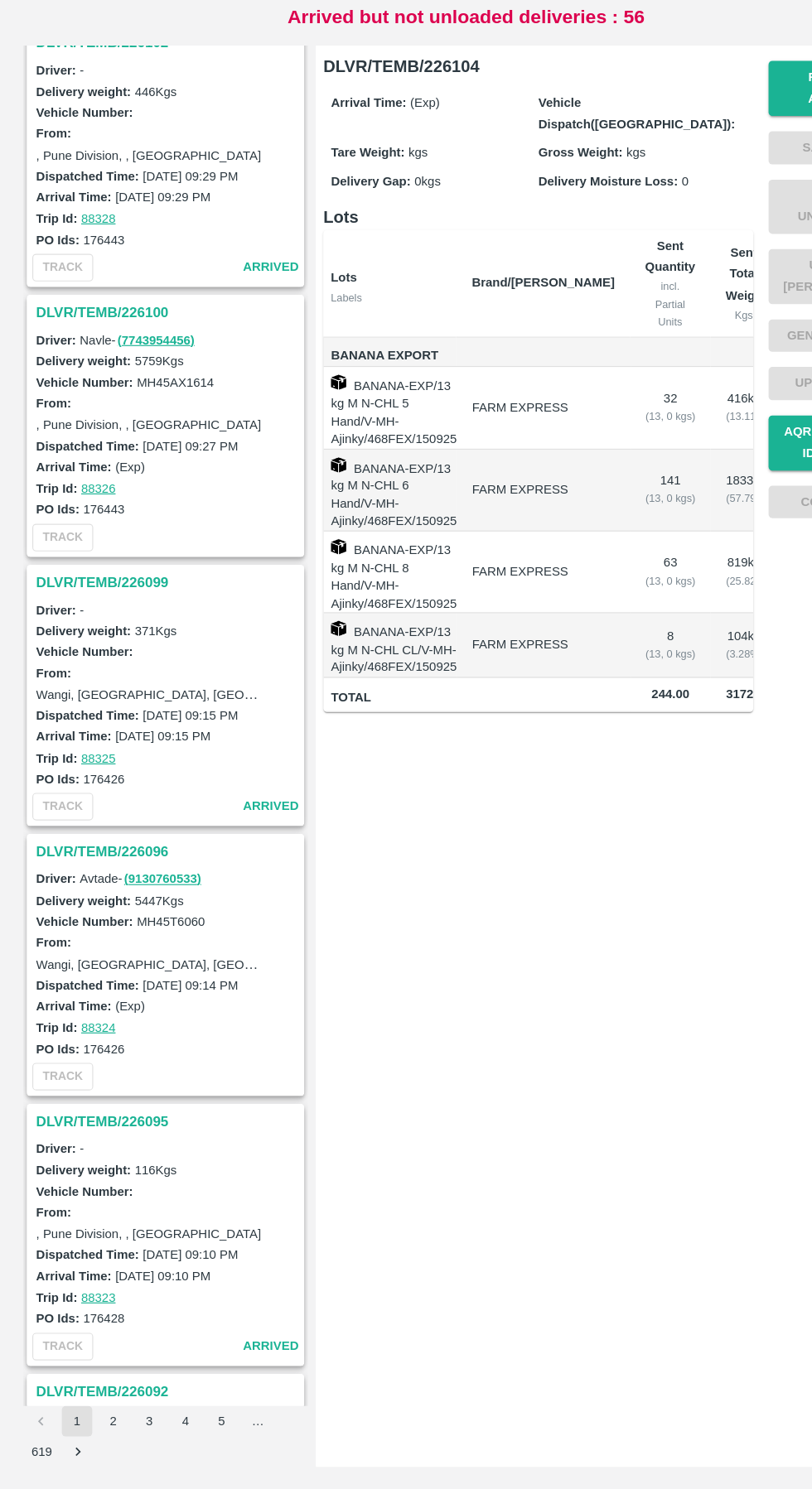
scroll to position [749, 0]
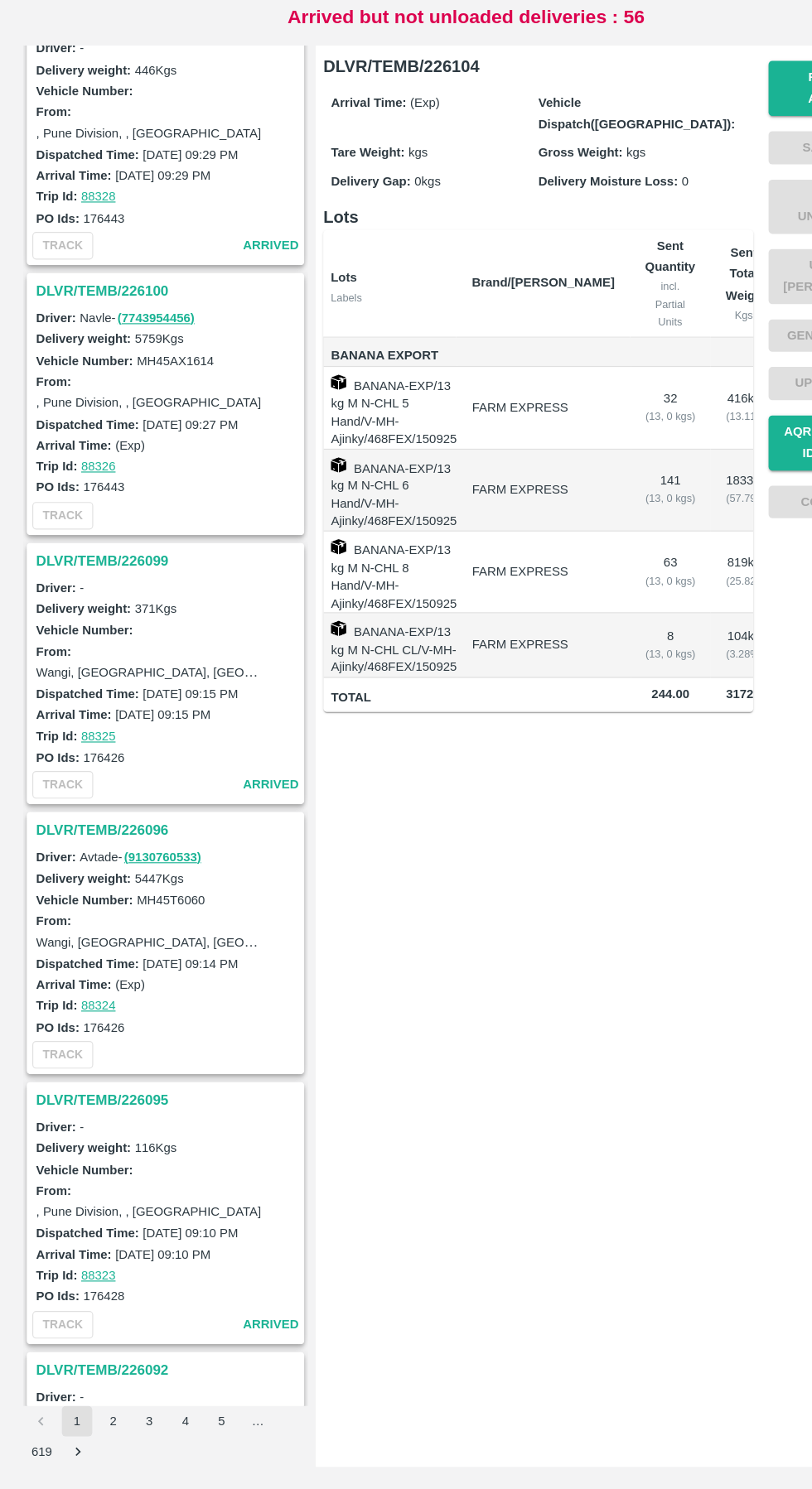
click at [86, 452] on h3 "DLVR/TEMB/226100" at bounding box center [146, 445] width 230 height 21
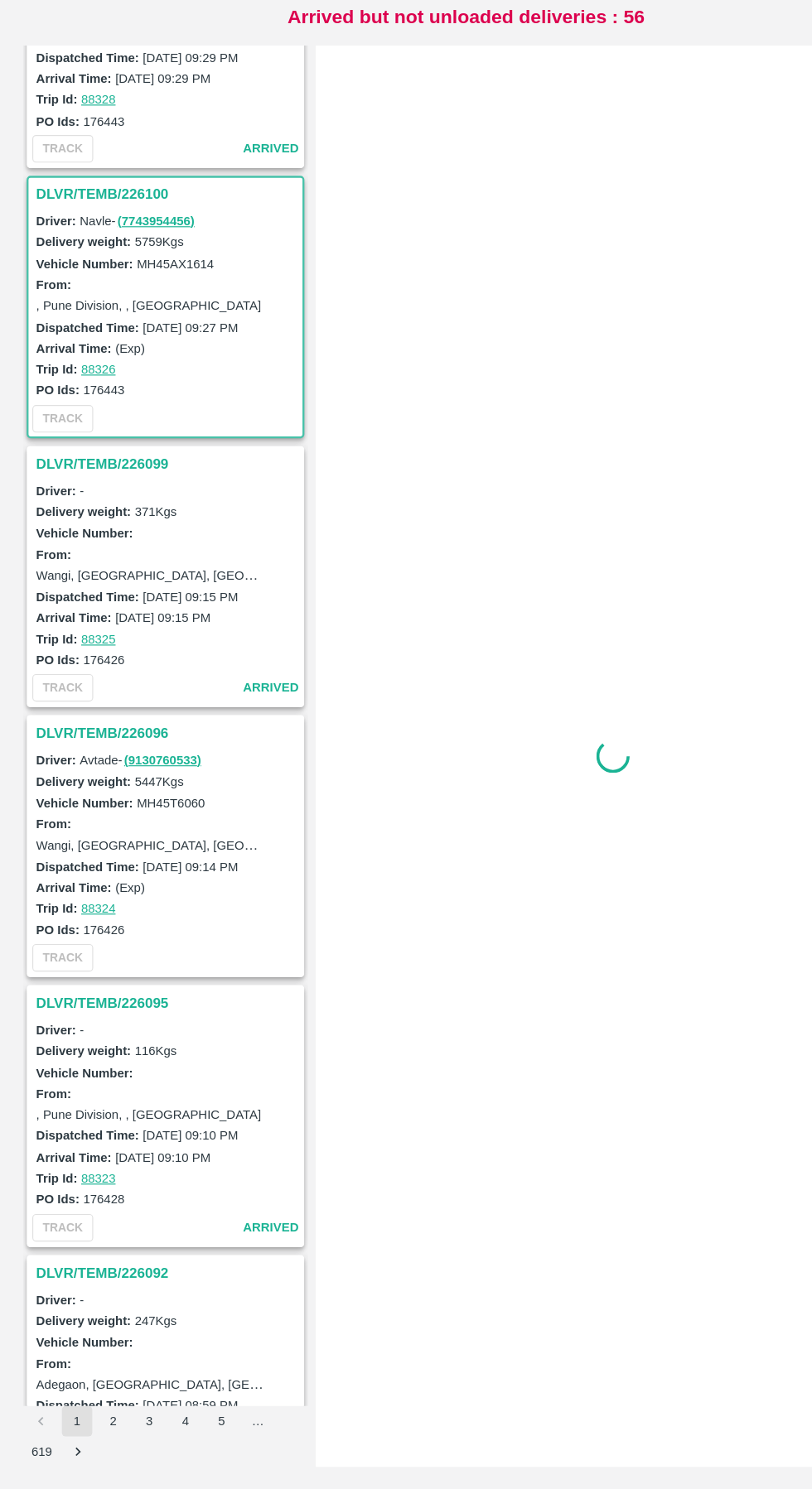
scroll to position [946, 0]
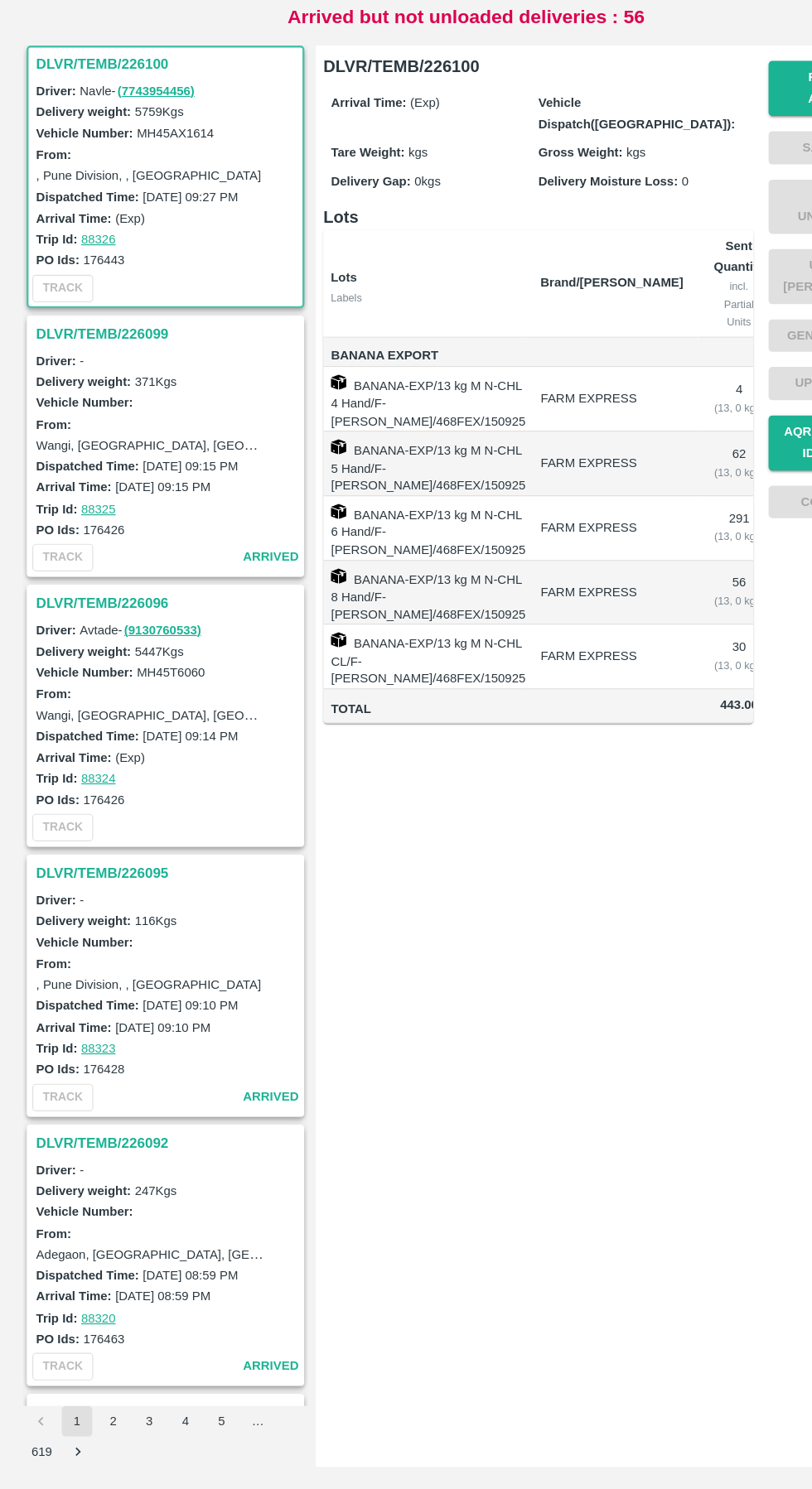
click at [106, 712] on h3 "DLVR/TEMB/226096" at bounding box center [146, 716] width 230 height 21
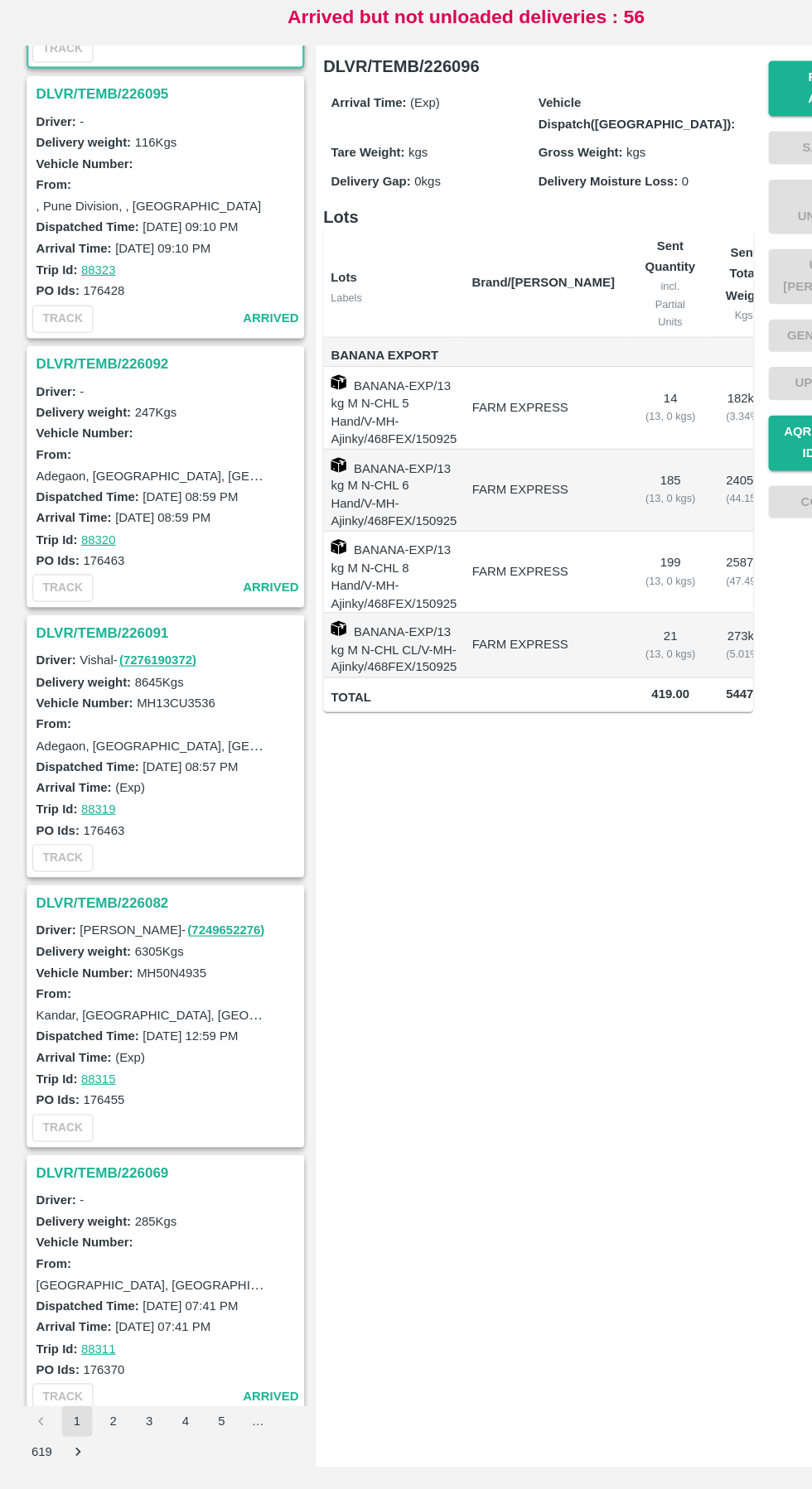
scroll to position [1690, 0]
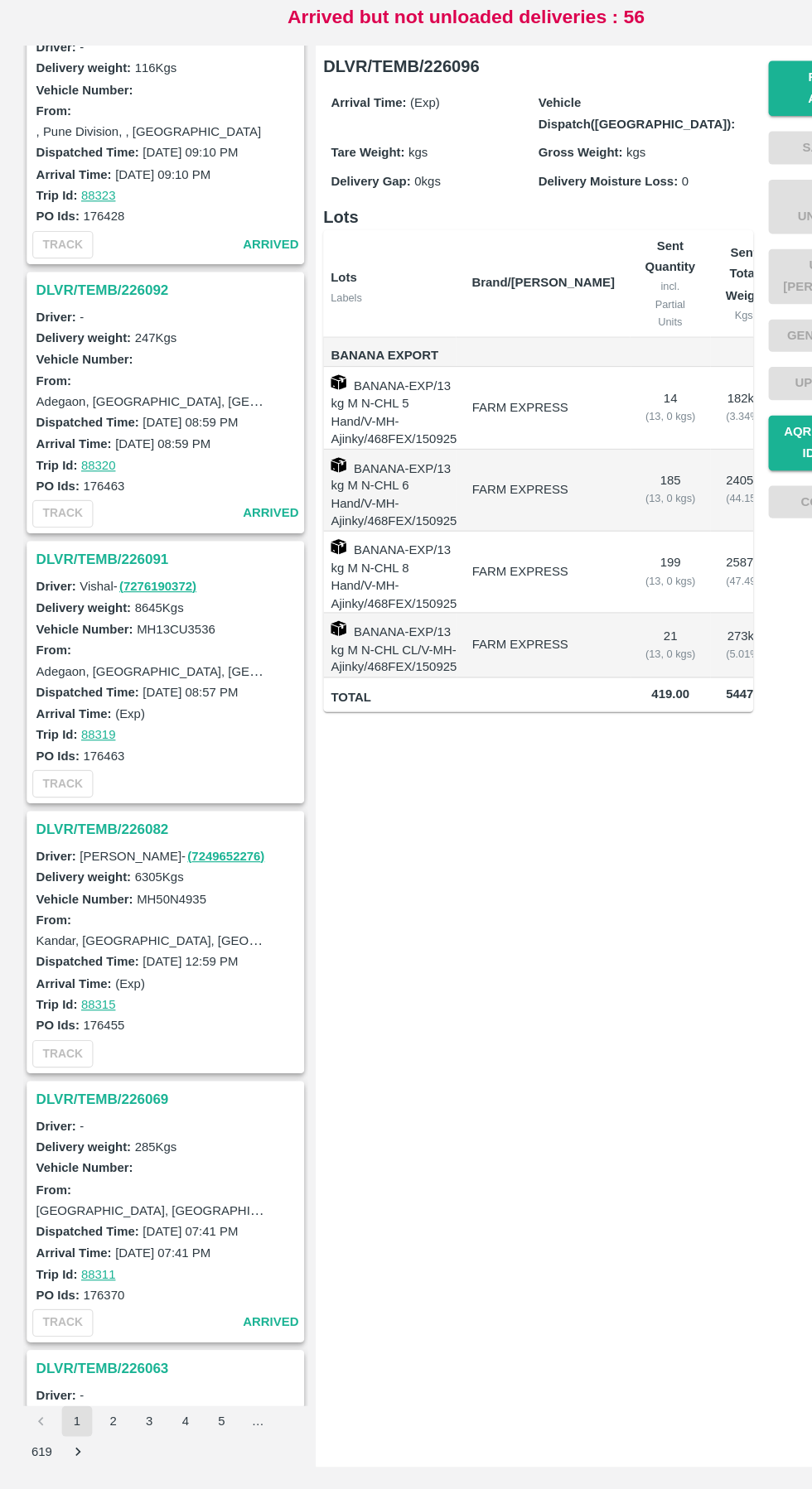
click at [103, 672] on h3 "DLVR/TEMB/226091" at bounding box center [146, 679] width 230 height 21
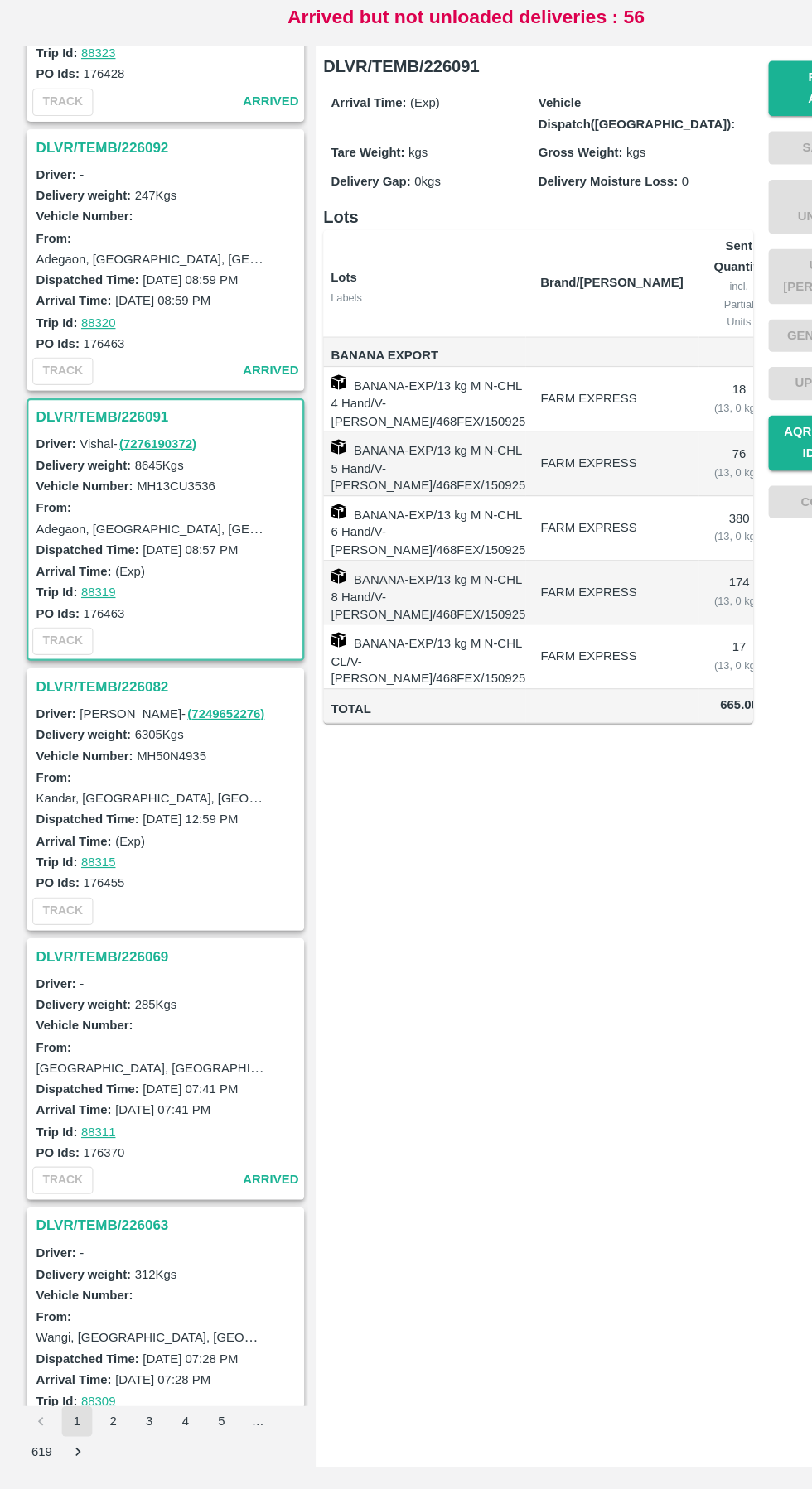
scroll to position [2121, 0]
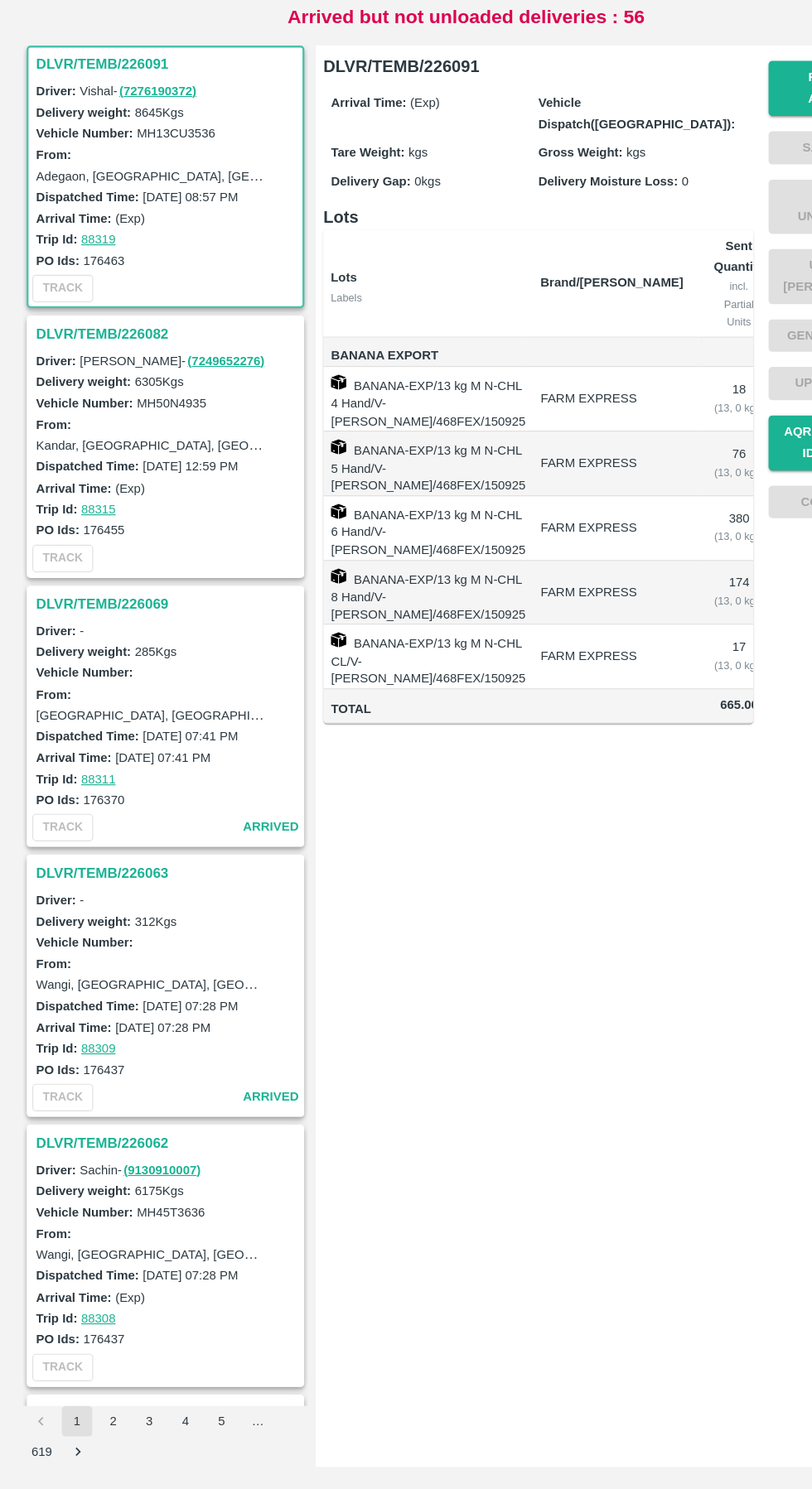
click at [102, 486] on h3 "DLVR/TEMB/226082" at bounding box center [146, 482] width 230 height 21
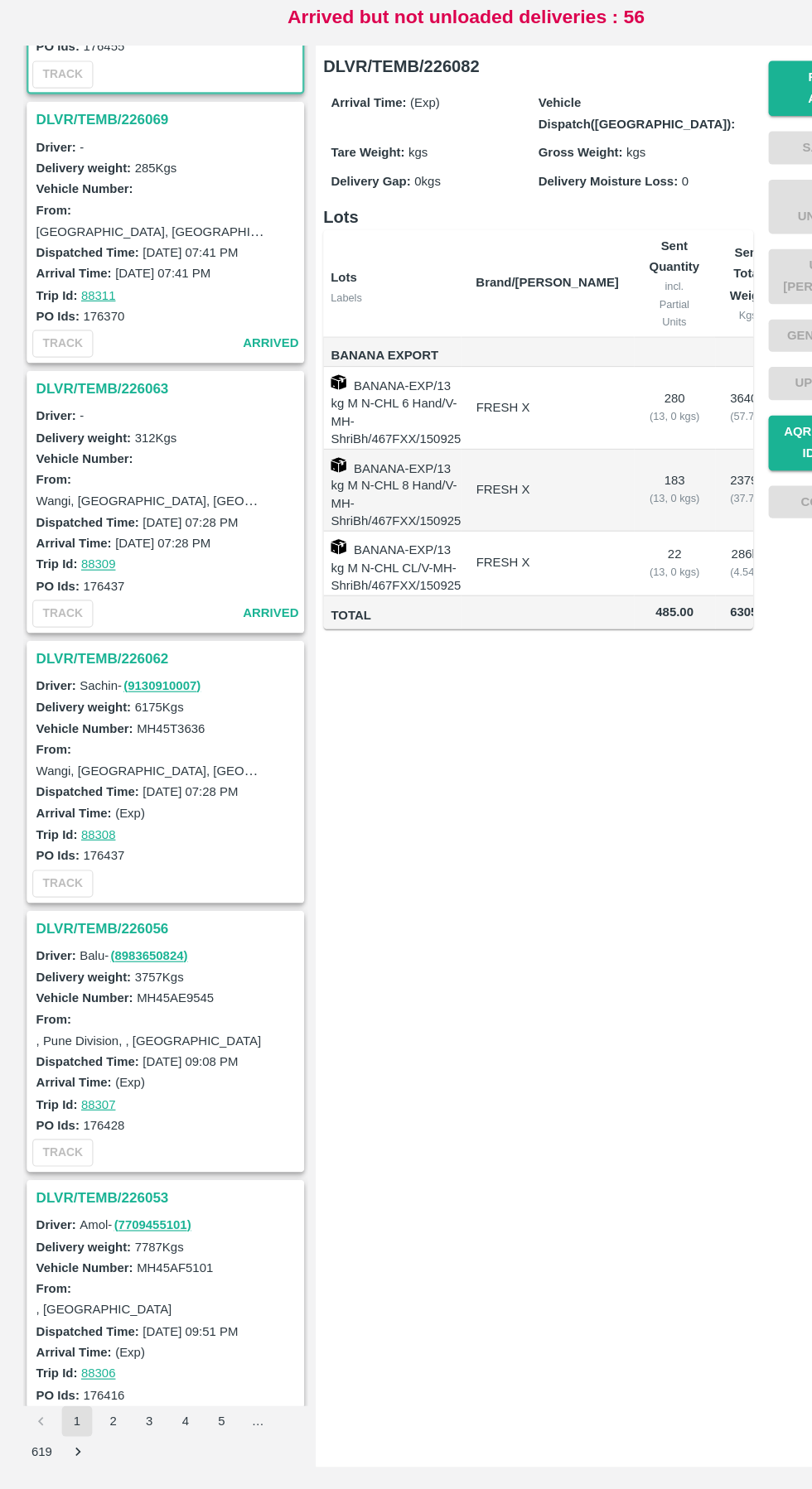
scroll to position [2615, 0]
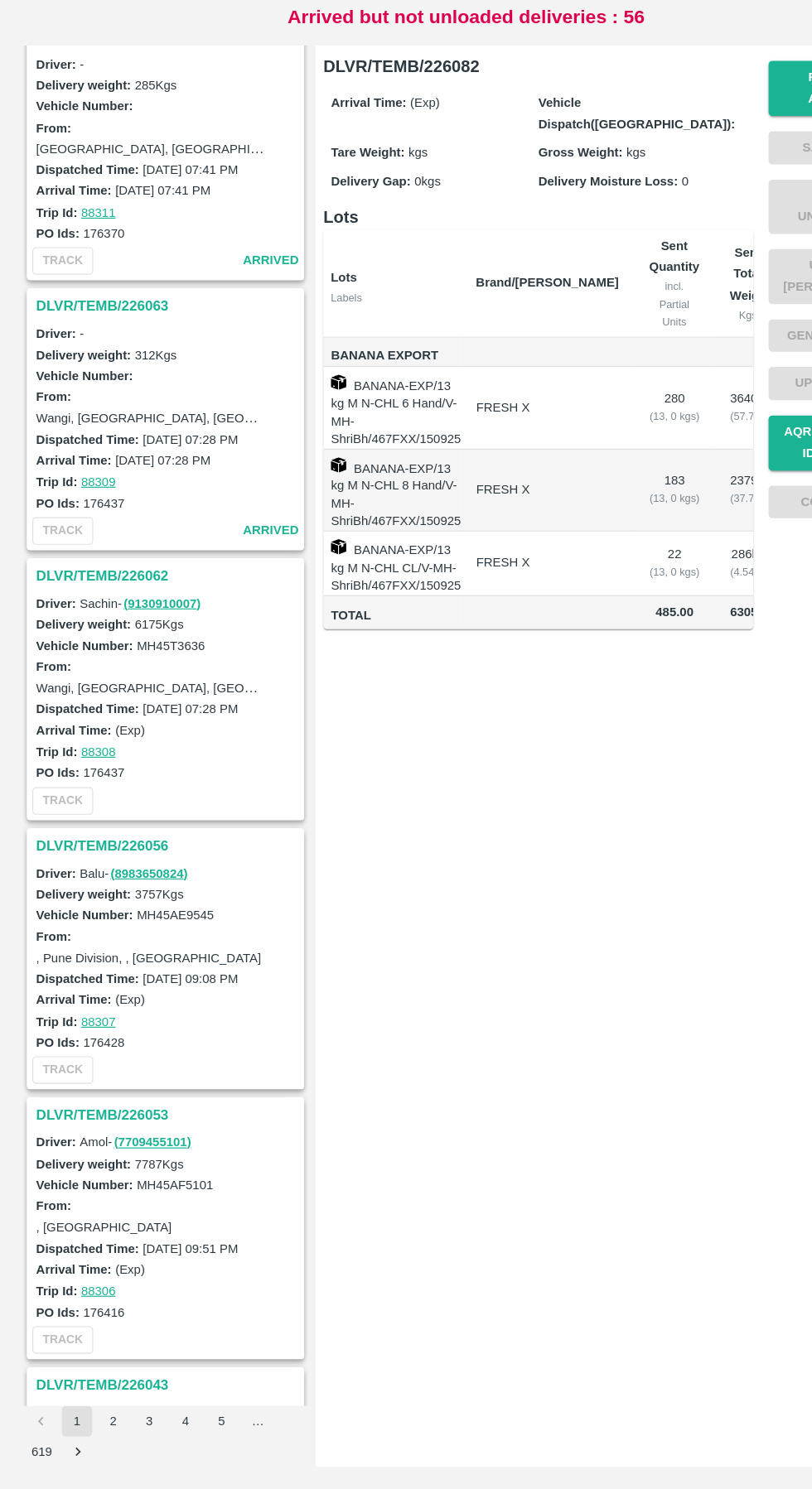
click at [115, 696] on h3 "DLVR/TEMB/226062" at bounding box center [146, 693] width 230 height 21
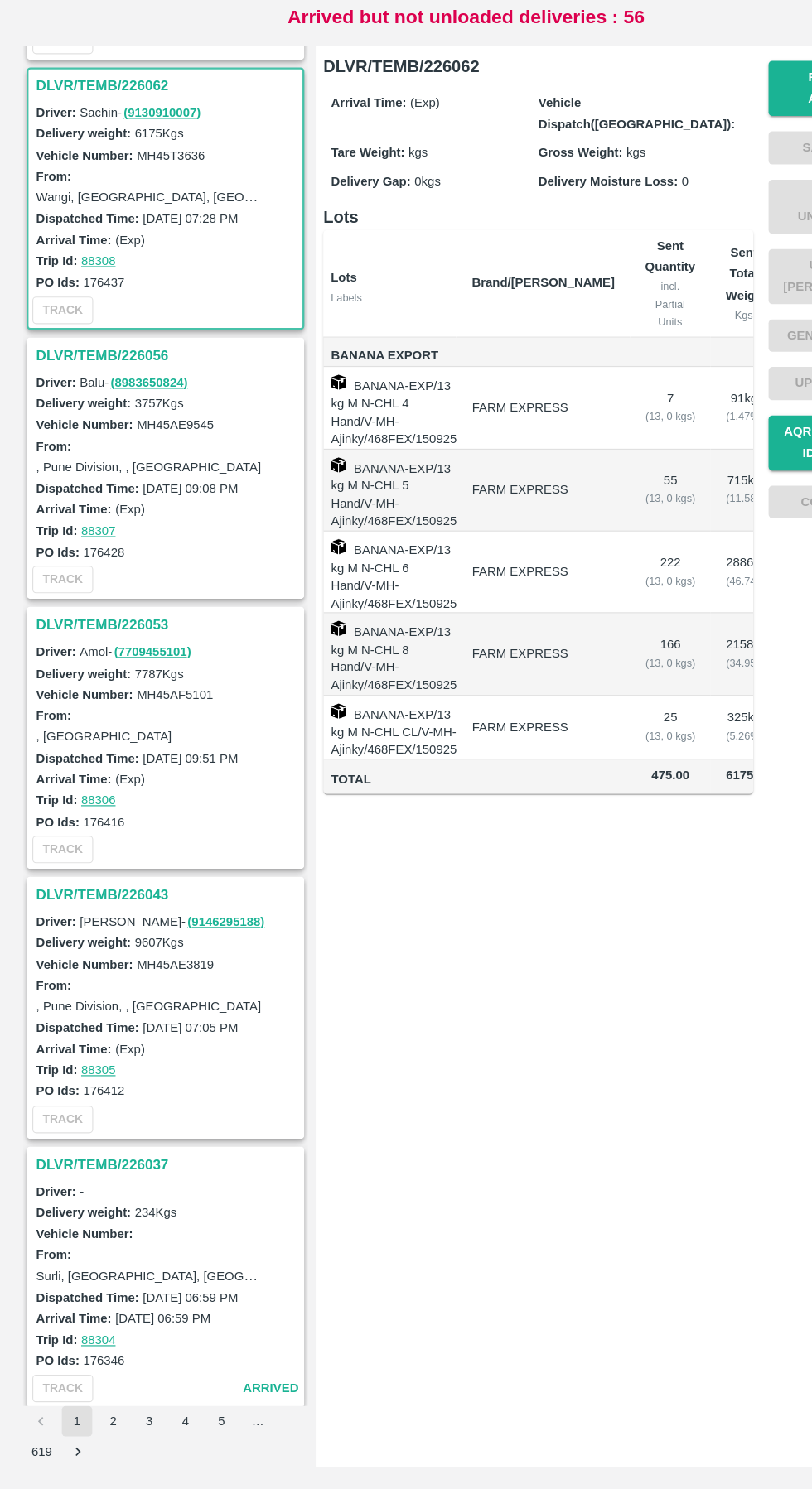
scroll to position [3062, 0]
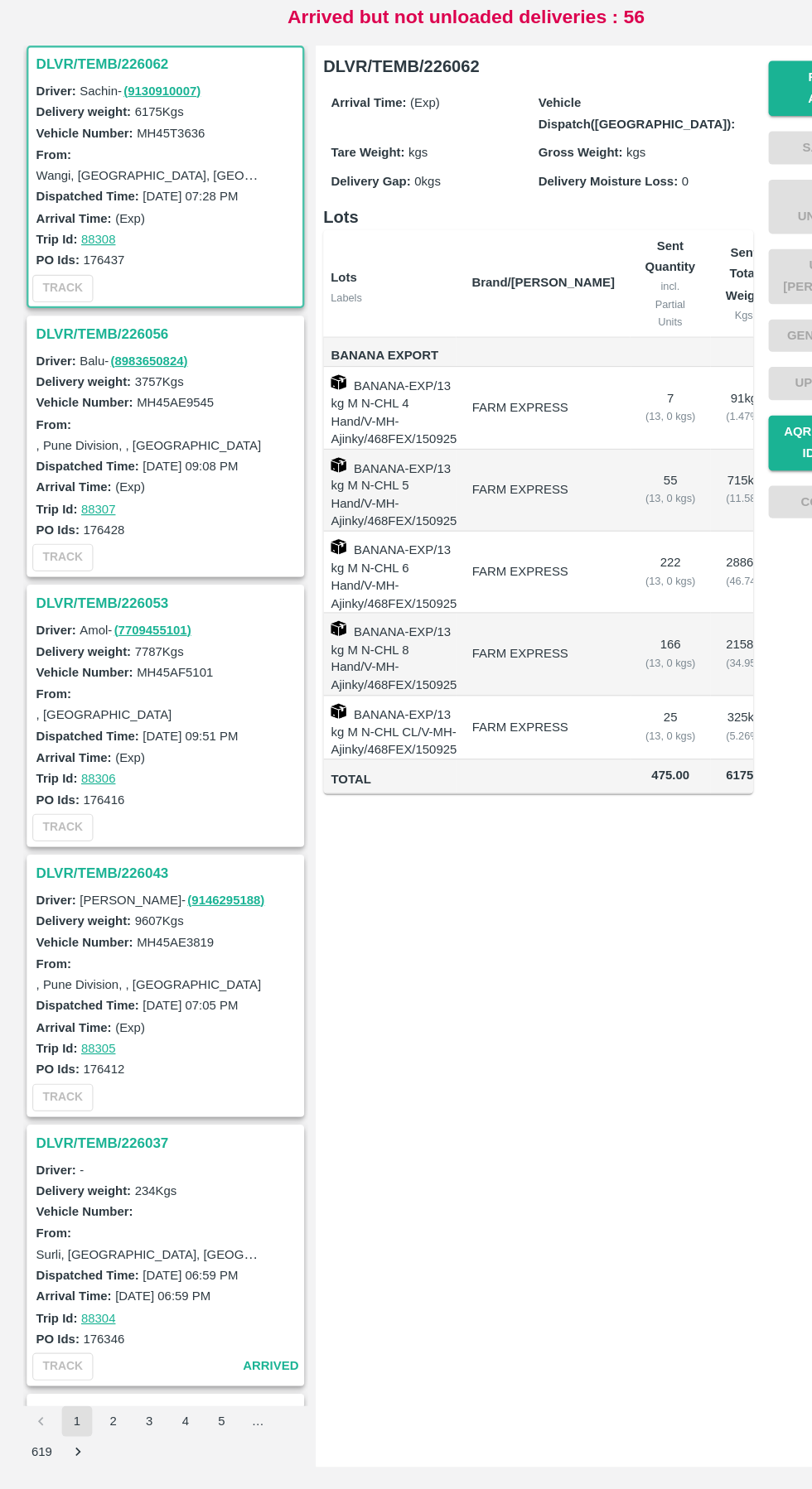
click at [88, 479] on h3 "DLVR/TEMB/226056" at bounding box center [146, 482] width 230 height 21
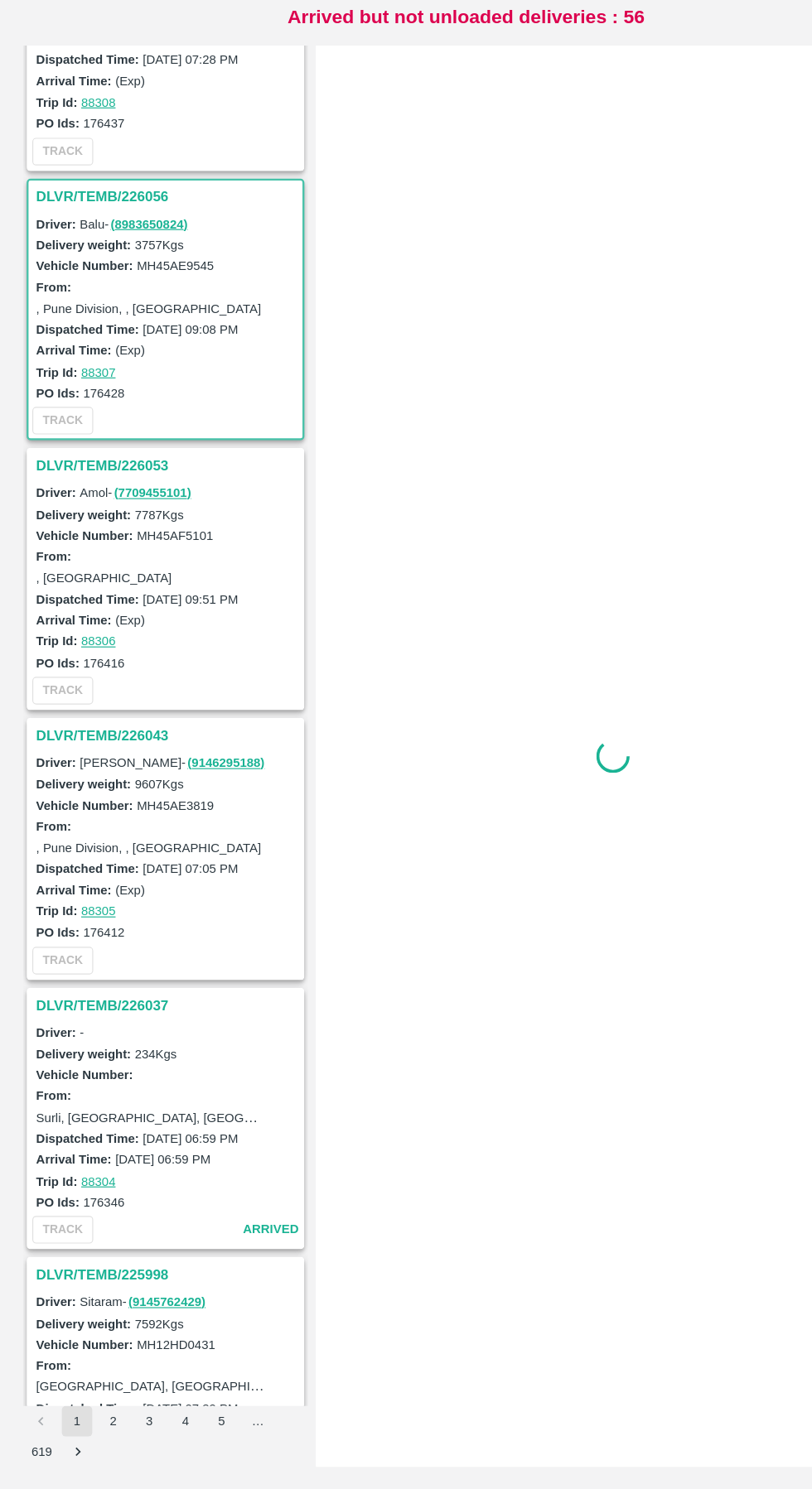
scroll to position [3296, 0]
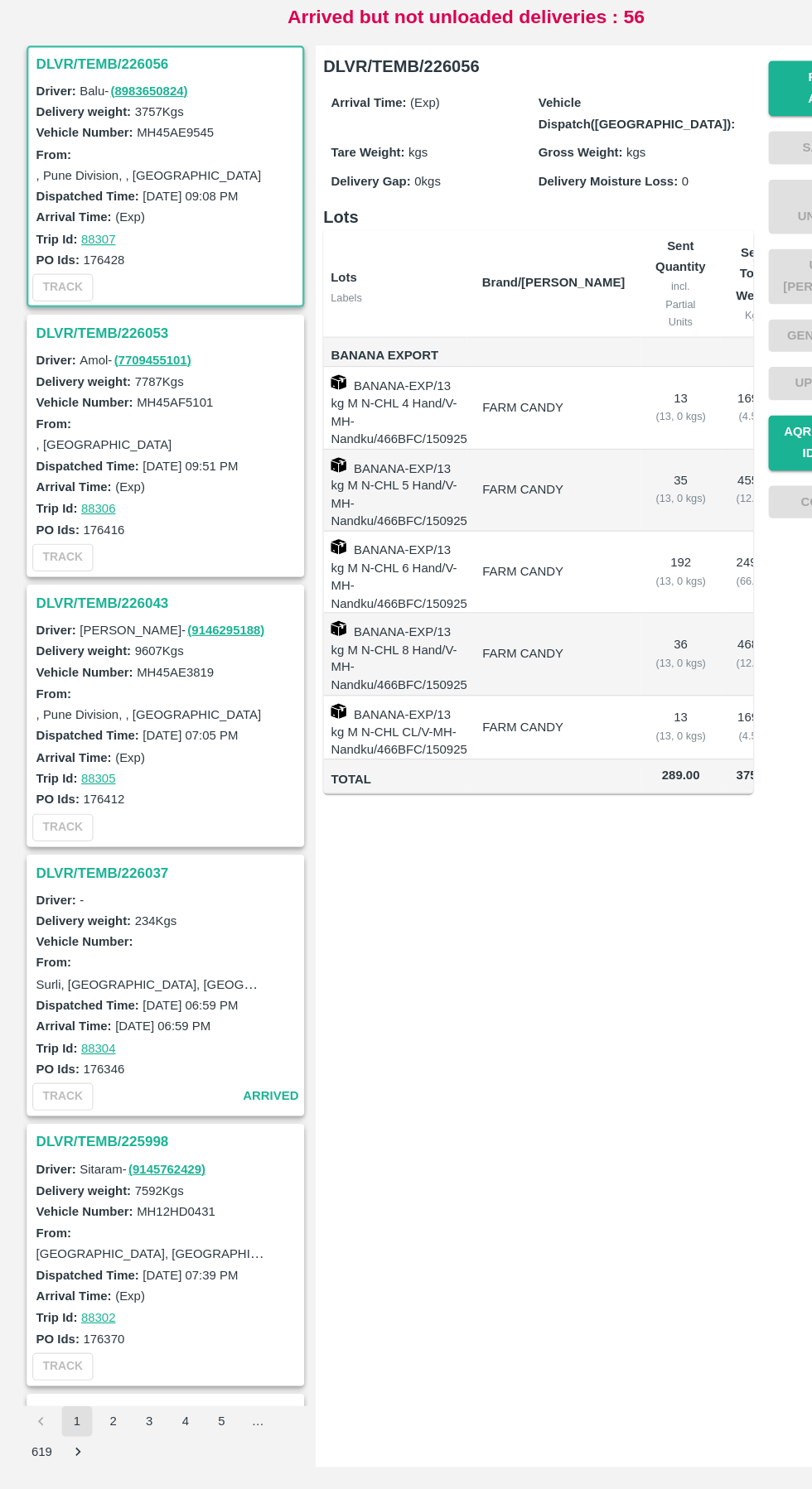
click at [101, 505] on link "( 7709455101 )" at bounding box center [133, 505] width 67 height 12
click at [76, 479] on h3 "DLVR/TEMB/226053" at bounding box center [146, 481] width 230 height 21
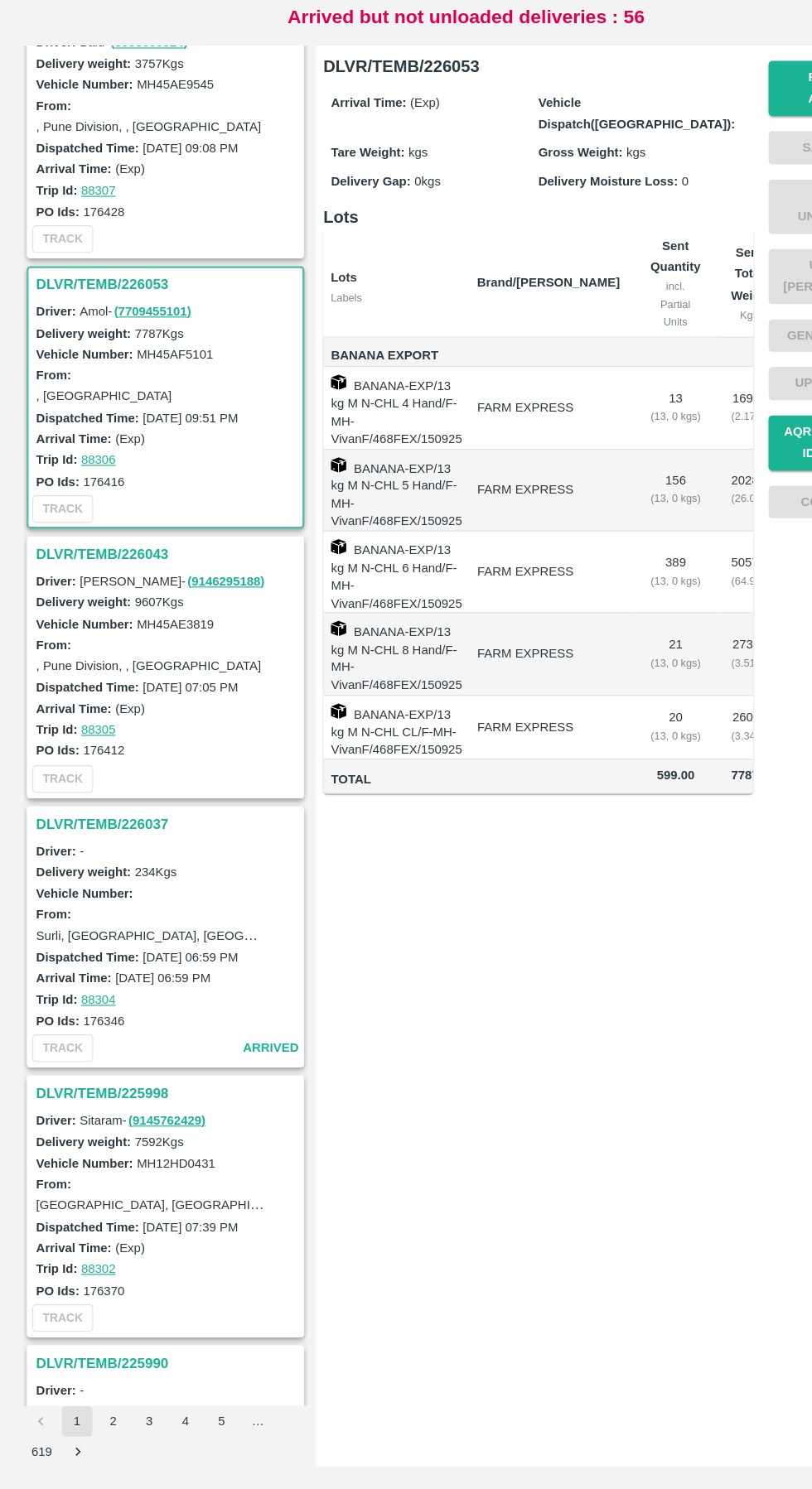
scroll to position [3532, 0]
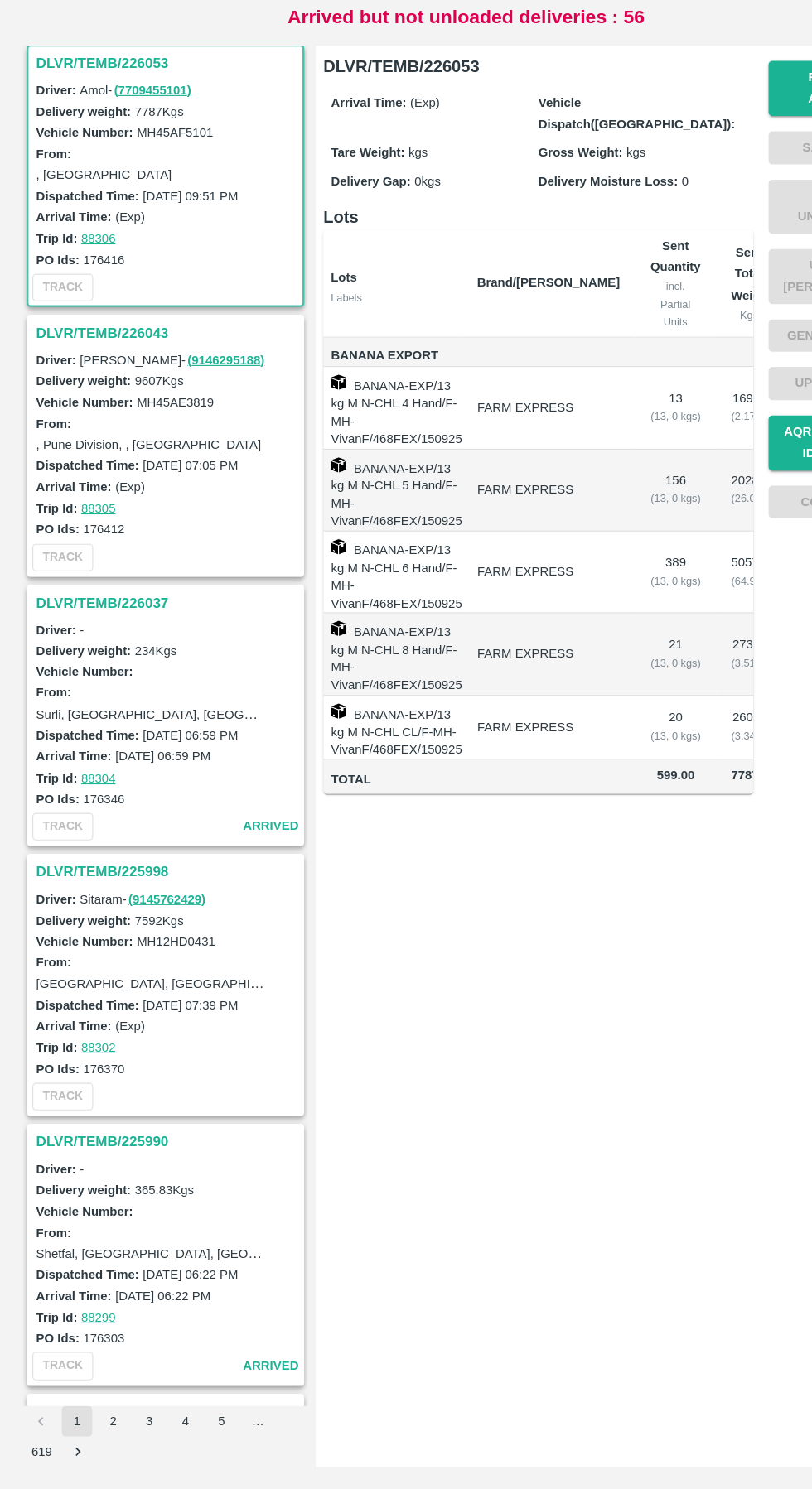
click at [86, 479] on h3 "DLVR/TEMB/226043" at bounding box center [146, 481] width 230 height 21
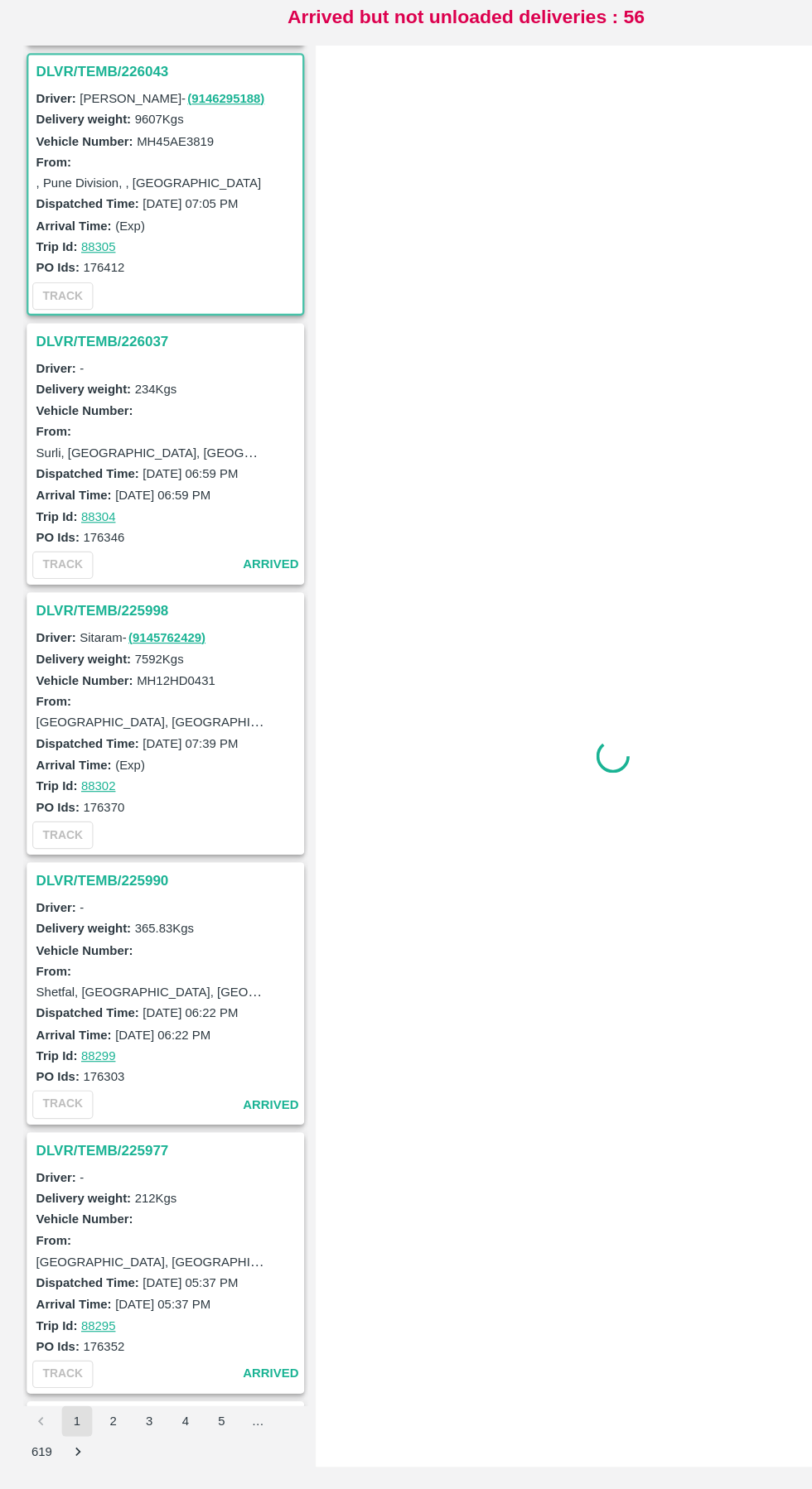
scroll to position [3766, 0]
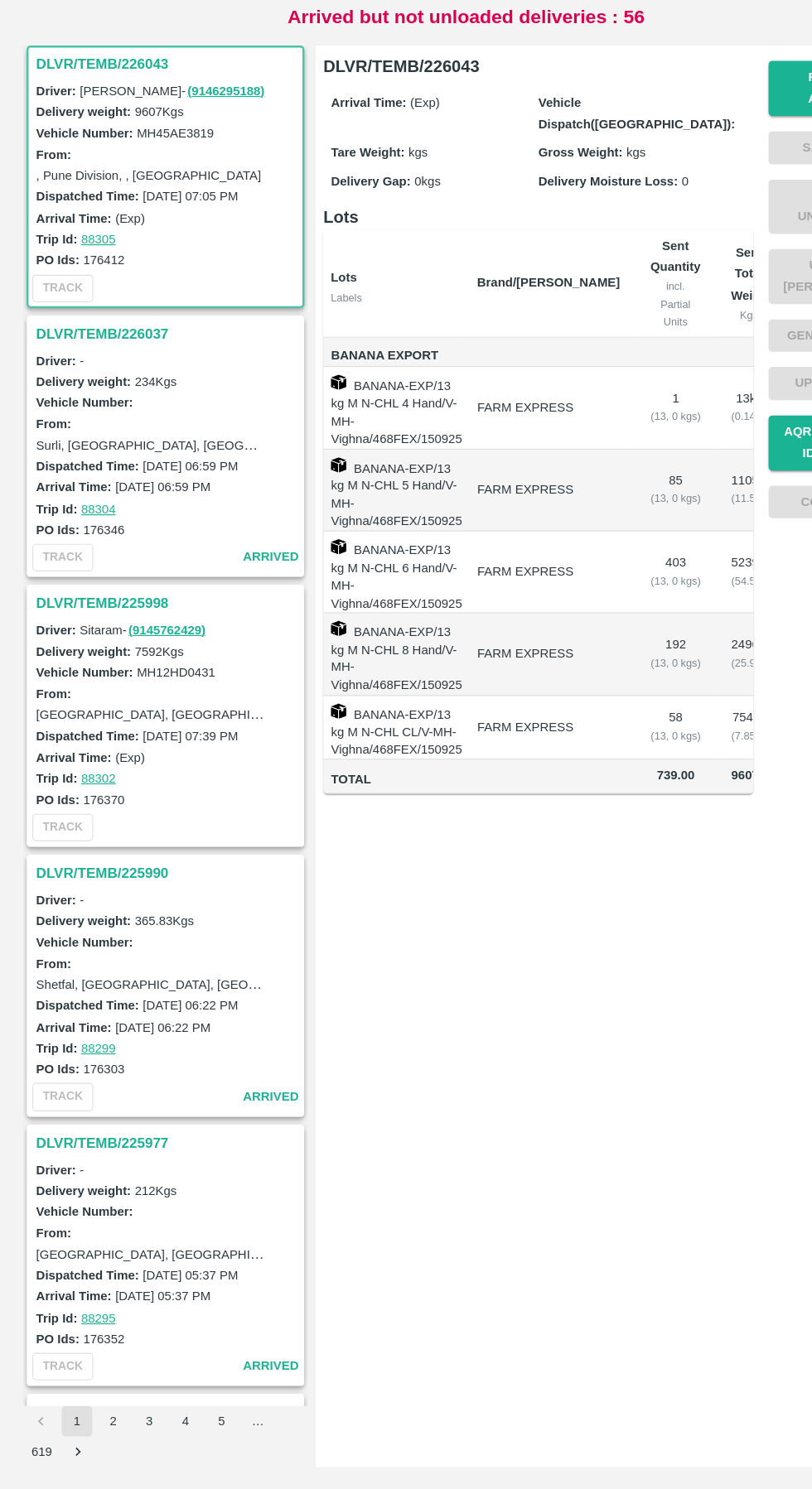
click at [97, 714] on h3 "DLVR/TEMB/225998" at bounding box center [146, 716] width 230 height 21
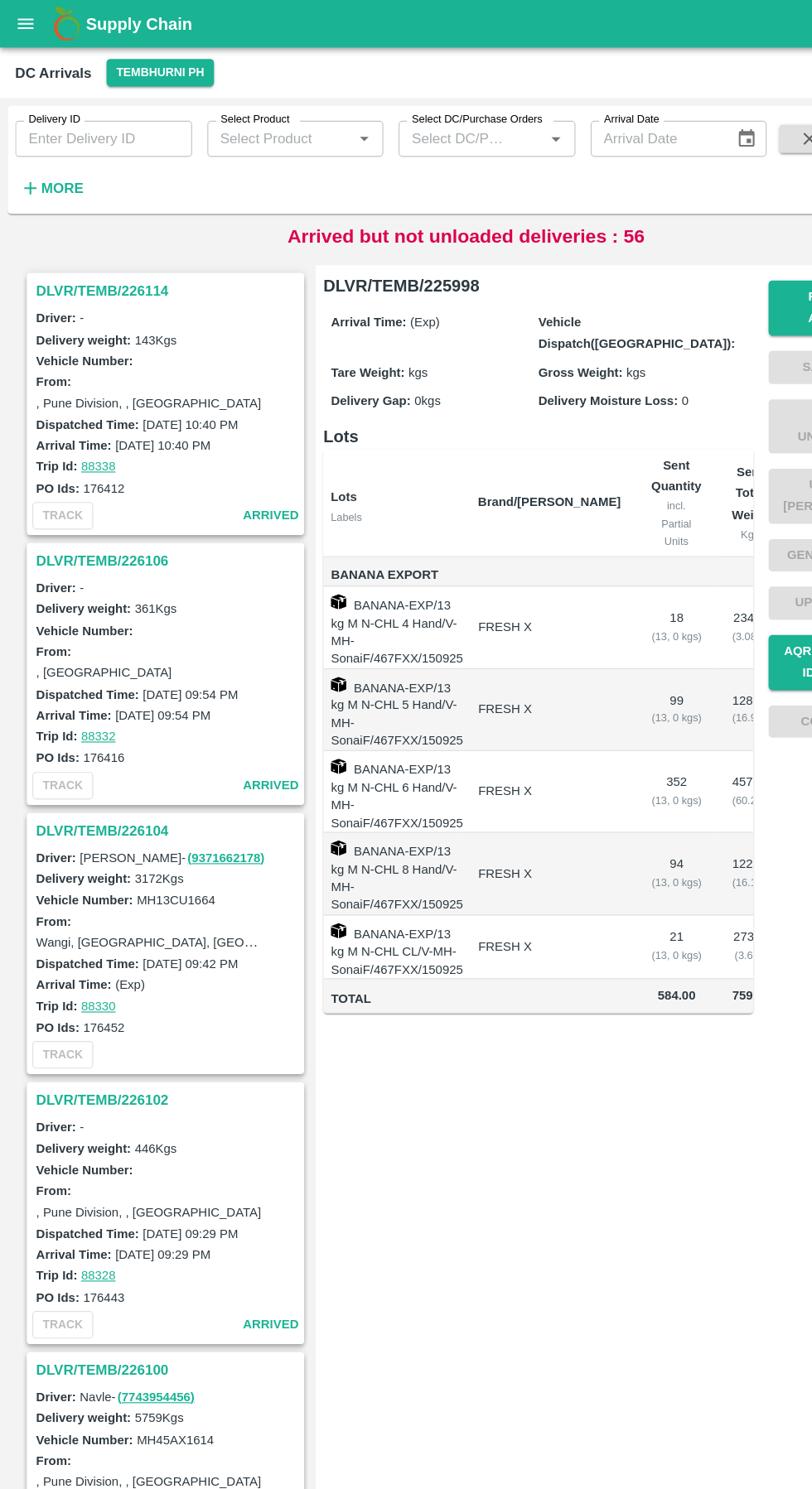
click at [164, 53] on button "Tembhurni PH" at bounding box center [139, 63] width 92 height 24
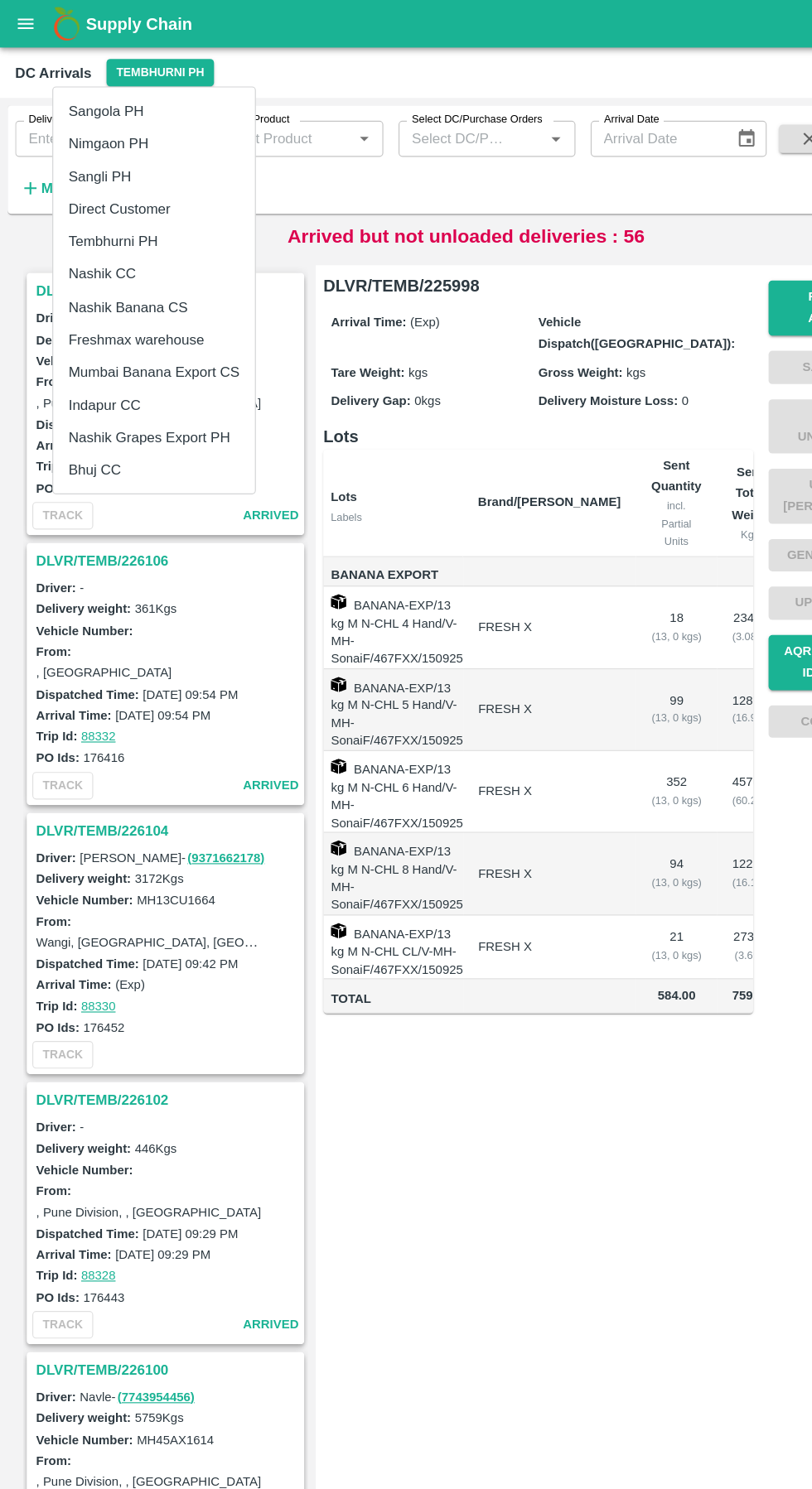
click at [110, 271] on li "Nashik Banana CS" at bounding box center [133, 268] width 175 height 28
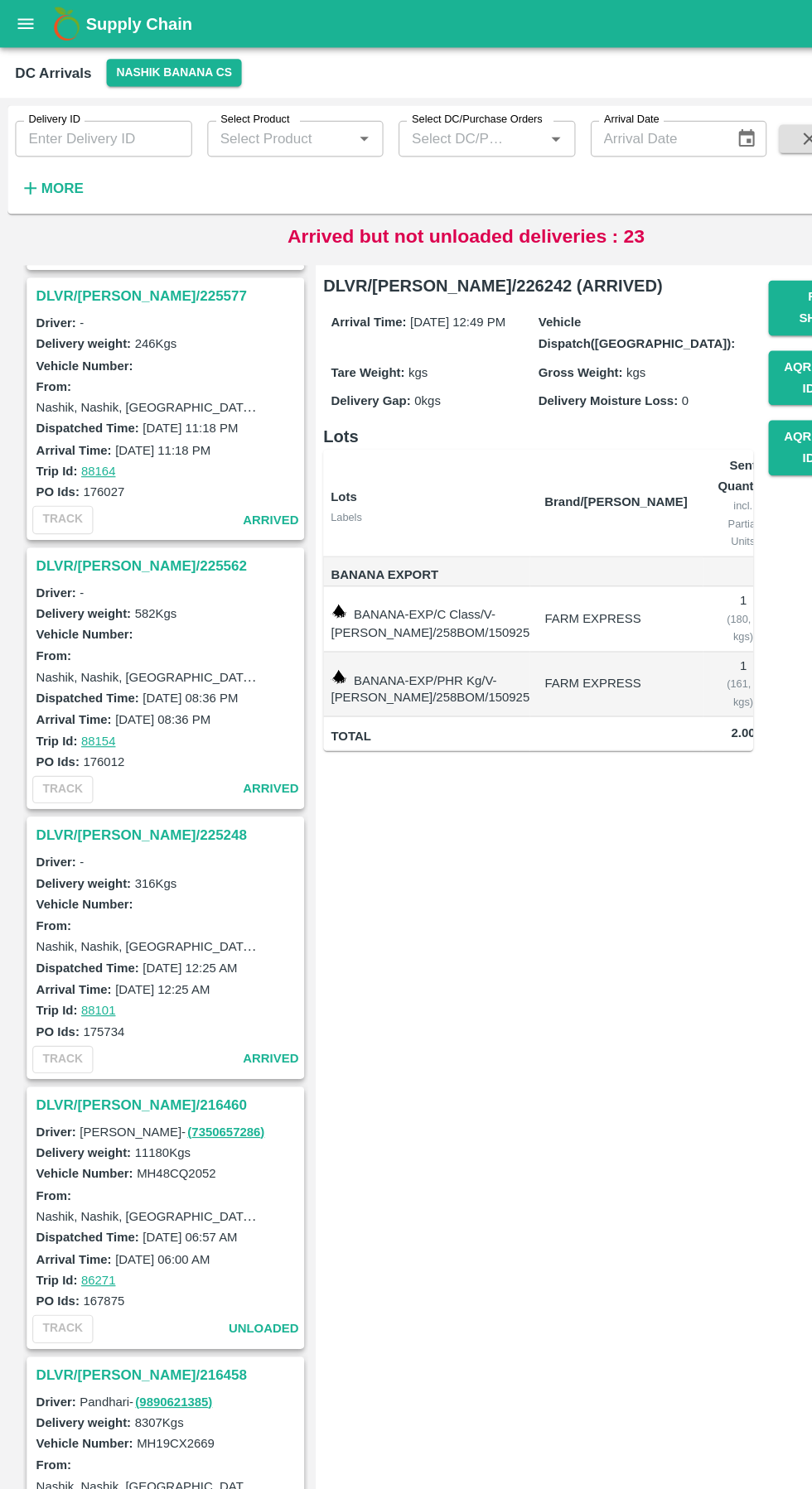
scroll to position [4696, 0]
click at [81, 728] on h3 "DLVR/[PERSON_NAME]/216460" at bounding box center [146, 728] width 230 height 21
